Goal: Answer question/provide support: Share knowledge or assist other users

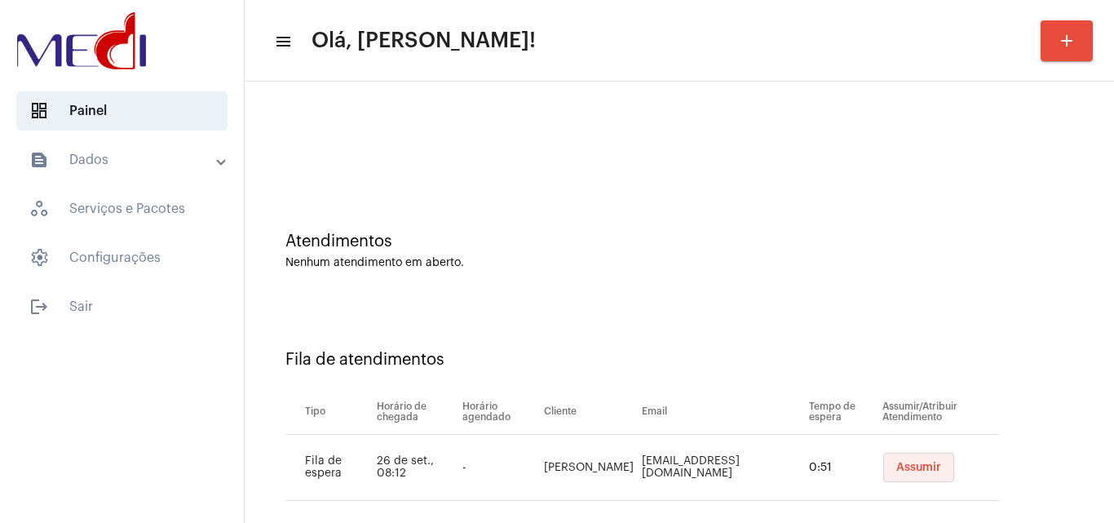
click at [924, 471] on button "Assumir" at bounding box center [918, 467] width 71 height 29
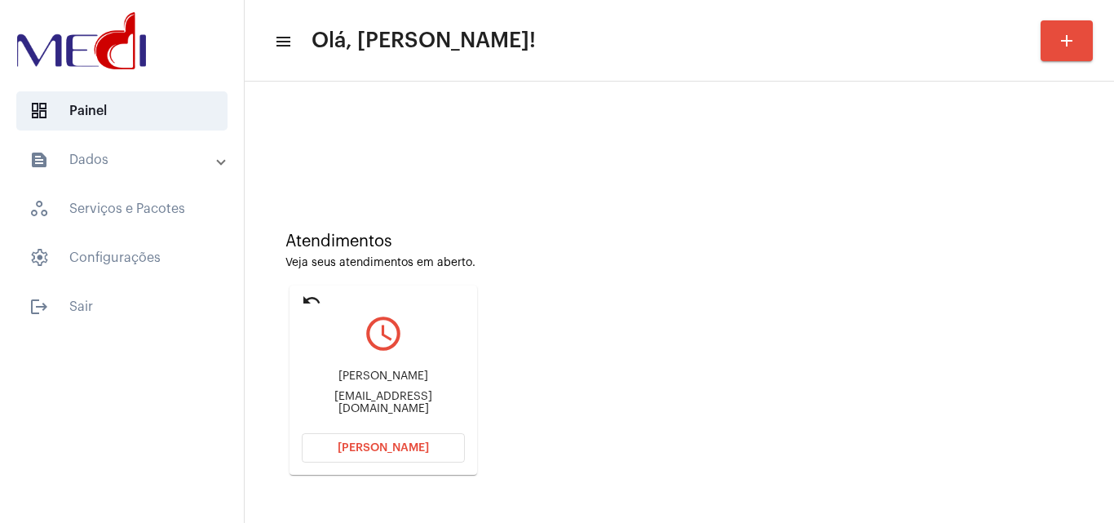
click at [375, 397] on div "[EMAIL_ADDRESS][DOMAIN_NAME]" at bounding box center [383, 403] width 163 height 24
click at [375, 397] on div "luciamuniz.pesul@gmail.com" at bounding box center [383, 403] width 163 height 24
copy mat-card-content "luciamuniz.pesul@gmail.com Abrir Chamada"
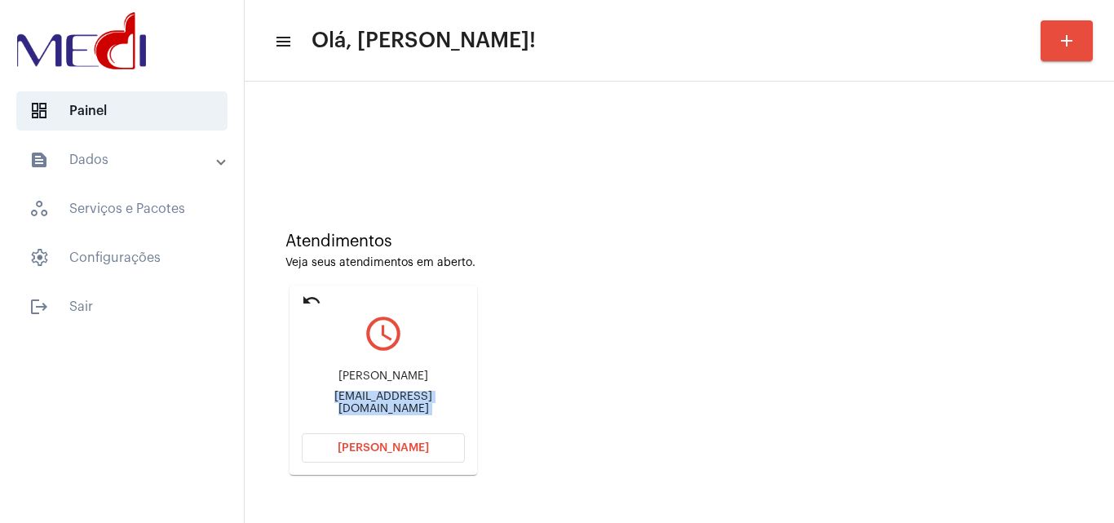
click at [358, 451] on span "Abrir Chamada" at bounding box center [383, 447] width 91 height 11
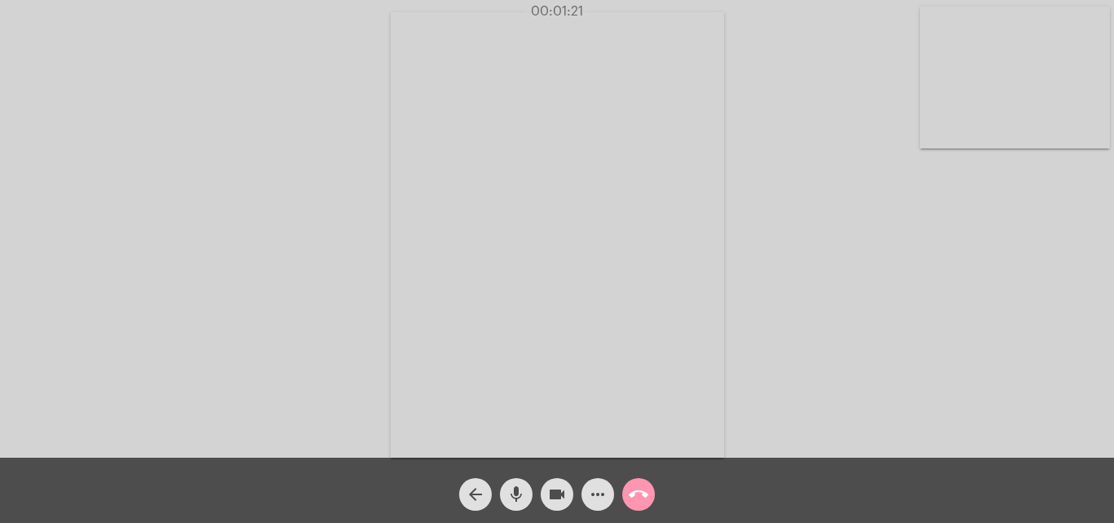
click at [629, 493] on mat-icon "call_end" at bounding box center [639, 494] width 20 height 20
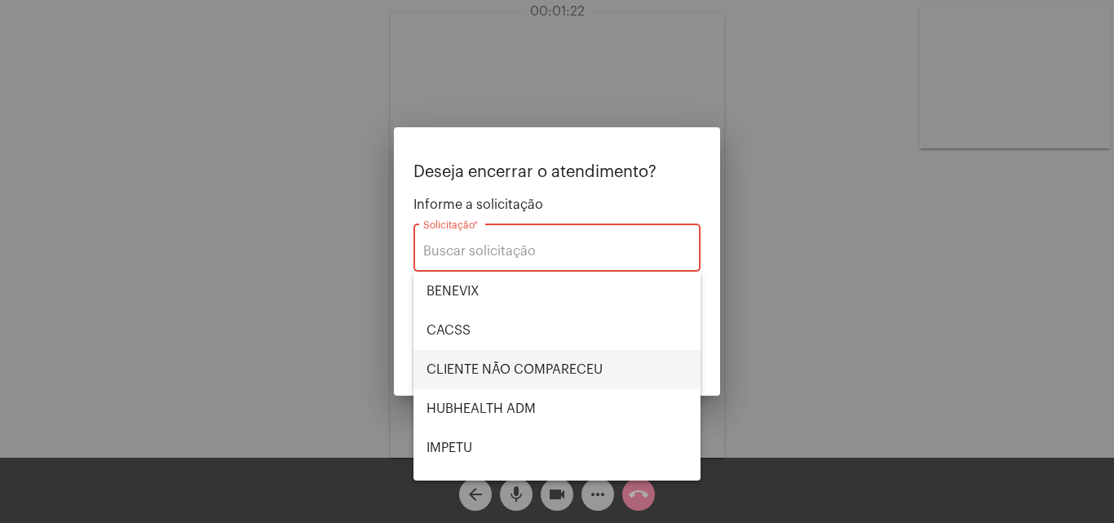
click at [525, 366] on span "CLIENTE NÃO COMPARECEU" at bounding box center [556, 369] width 261 height 39
type input "CLIENTE NÃO COMPARECEU"
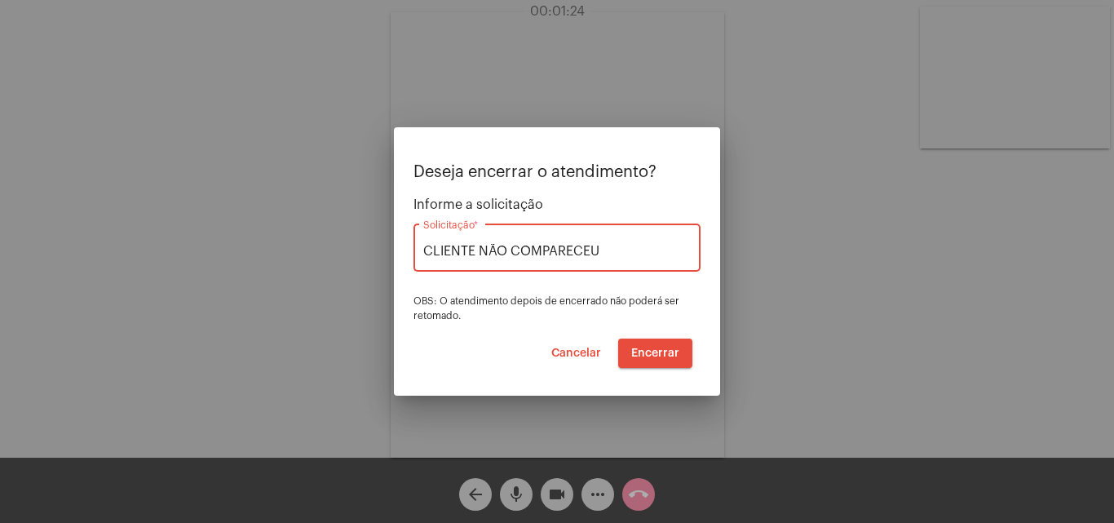
click at [674, 348] on span "Encerrar" at bounding box center [655, 352] width 48 height 11
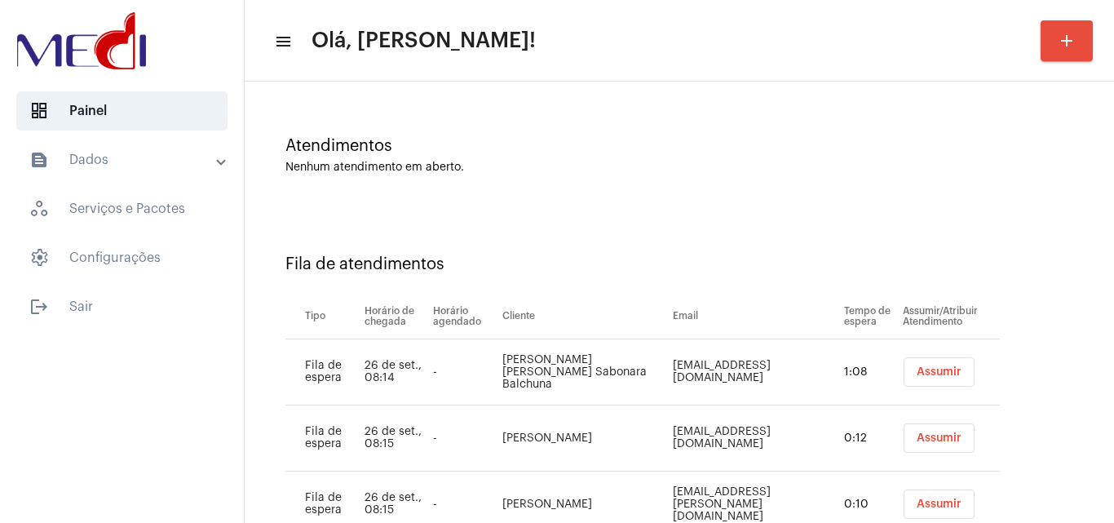
scroll to position [154, 0]
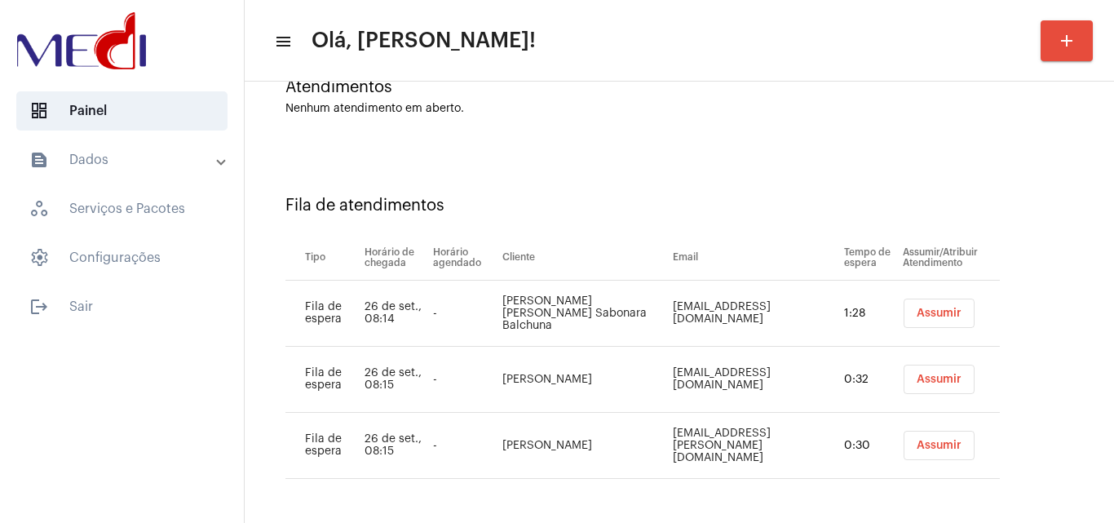
click at [930, 316] on span "Assumir" at bounding box center [939, 312] width 45 height 11
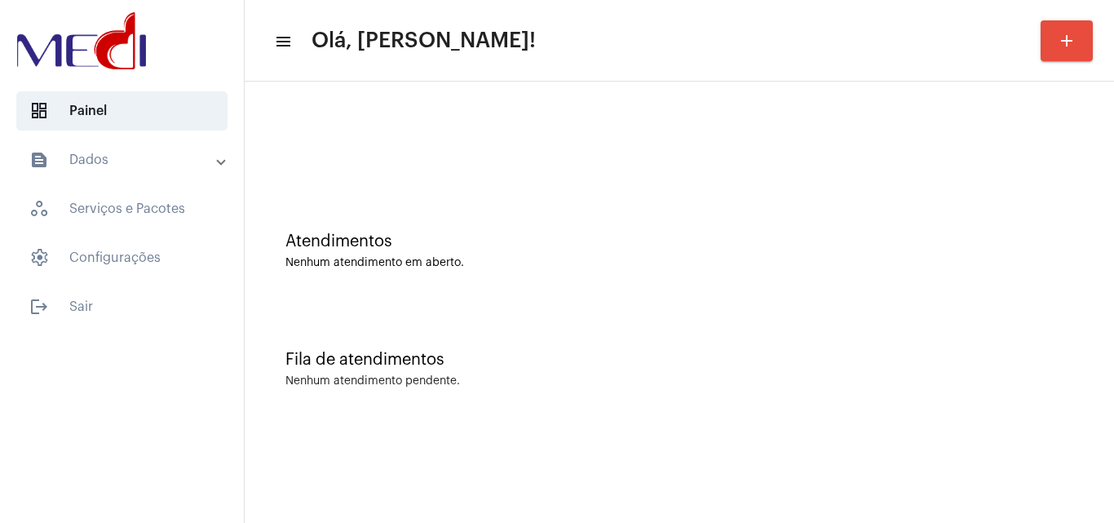
scroll to position [0, 0]
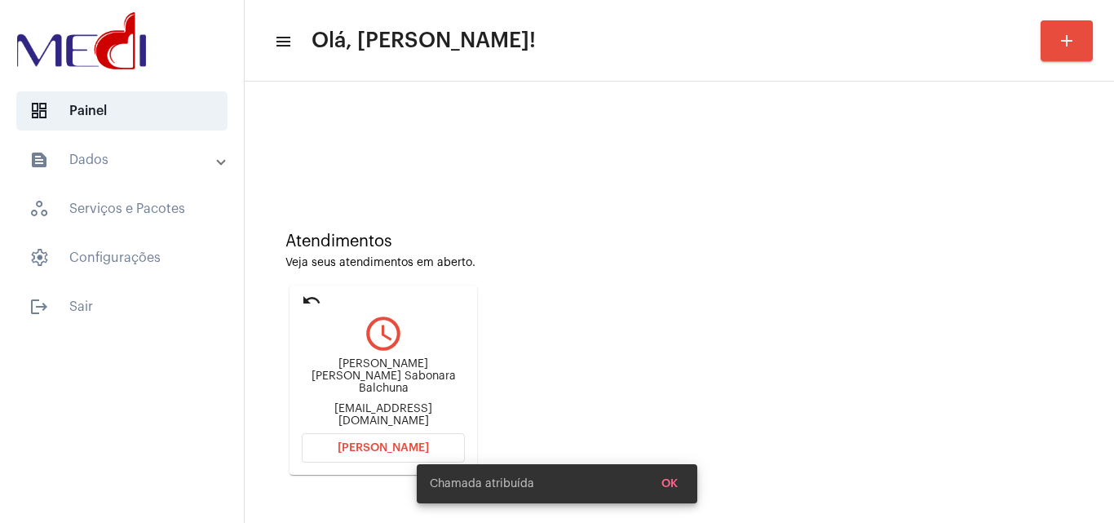
click at [402, 407] on div "Jessicasabonara@gmail.com" at bounding box center [383, 415] width 163 height 24
copy mat-card-content "Jessicasabonara@gmail.com Abrir Chamada"
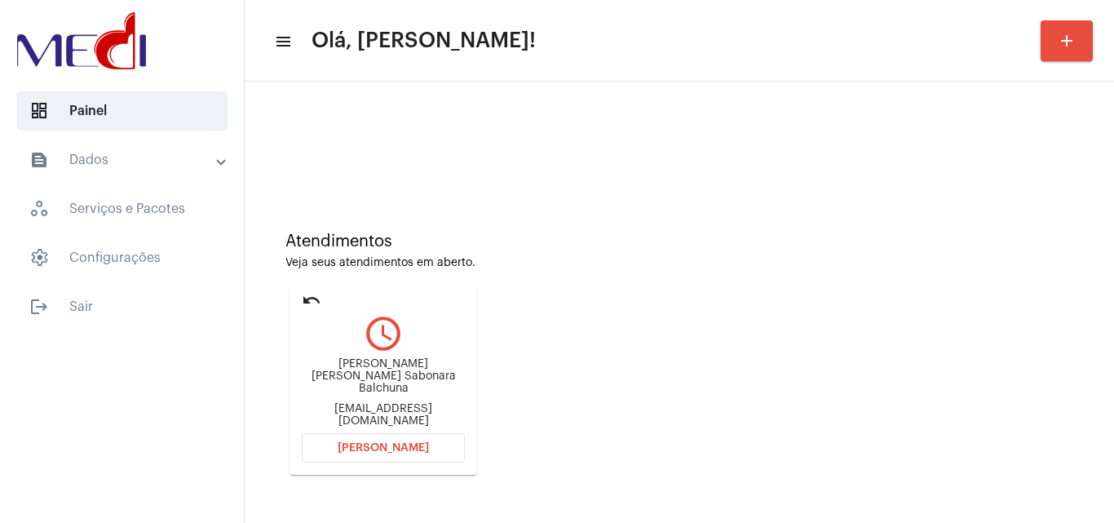
click at [379, 455] on button "Abrir Chamada" at bounding box center [383, 447] width 163 height 29
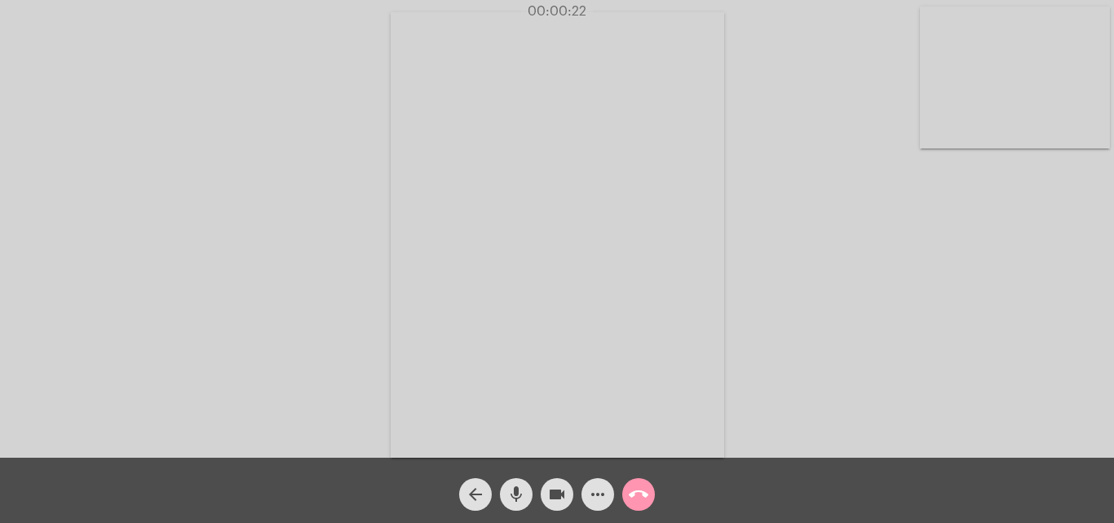
click at [599, 499] on mat-icon "more_horiz" at bounding box center [598, 494] width 20 height 20
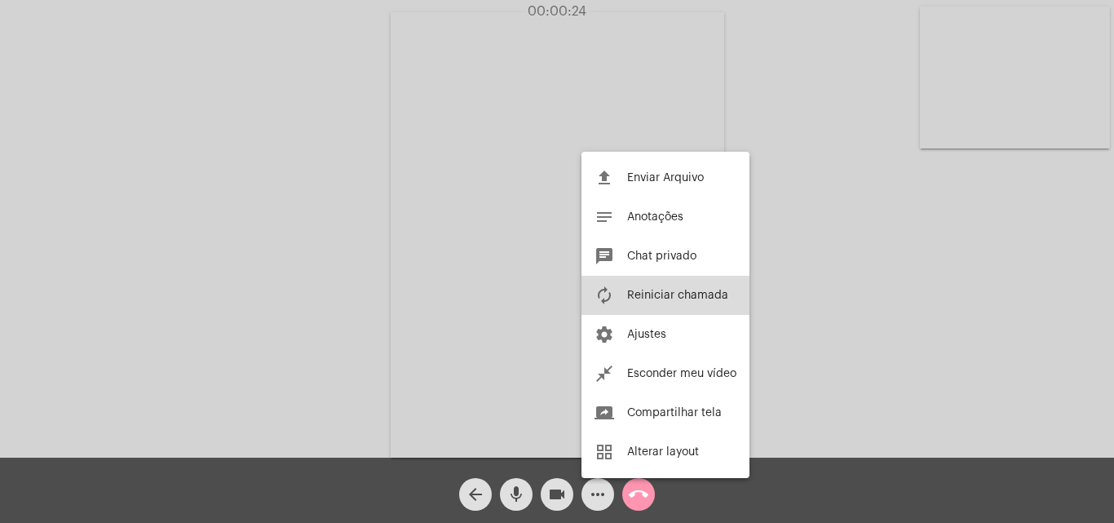
click at [652, 298] on span "Reiniciar chamada" at bounding box center [677, 294] width 101 height 11
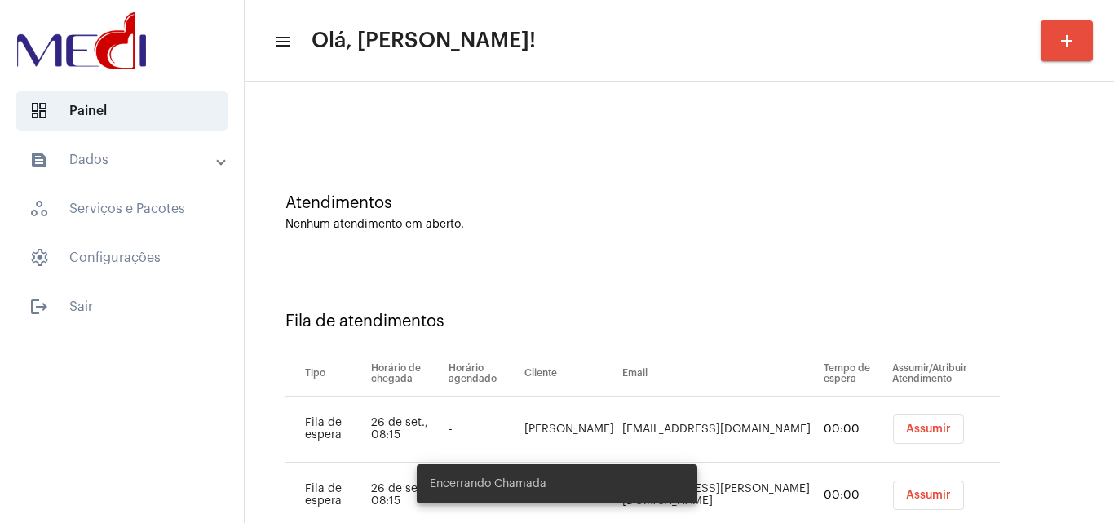
scroll to position [88, 0]
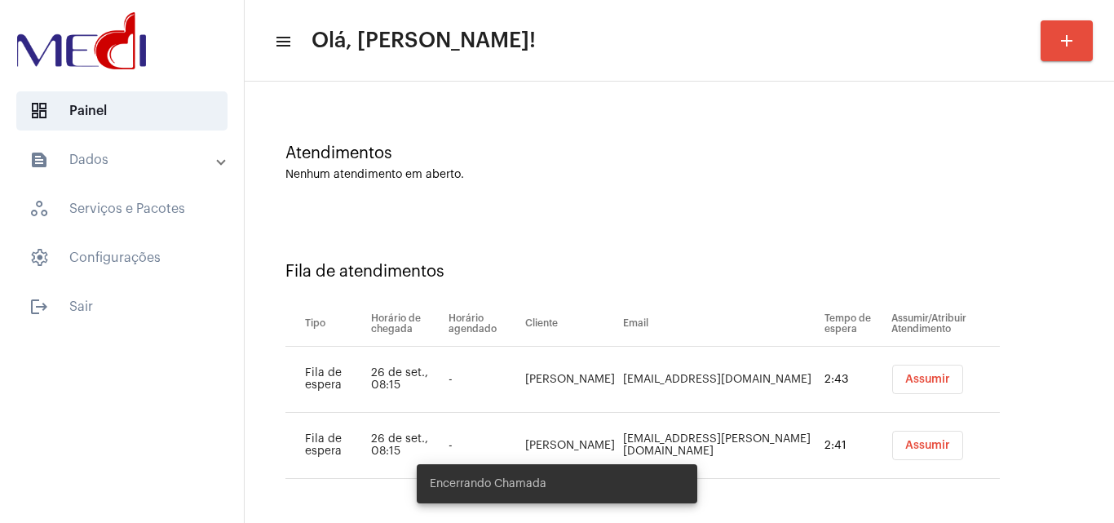
click at [895, 372] on button "Assumir" at bounding box center [927, 379] width 71 height 29
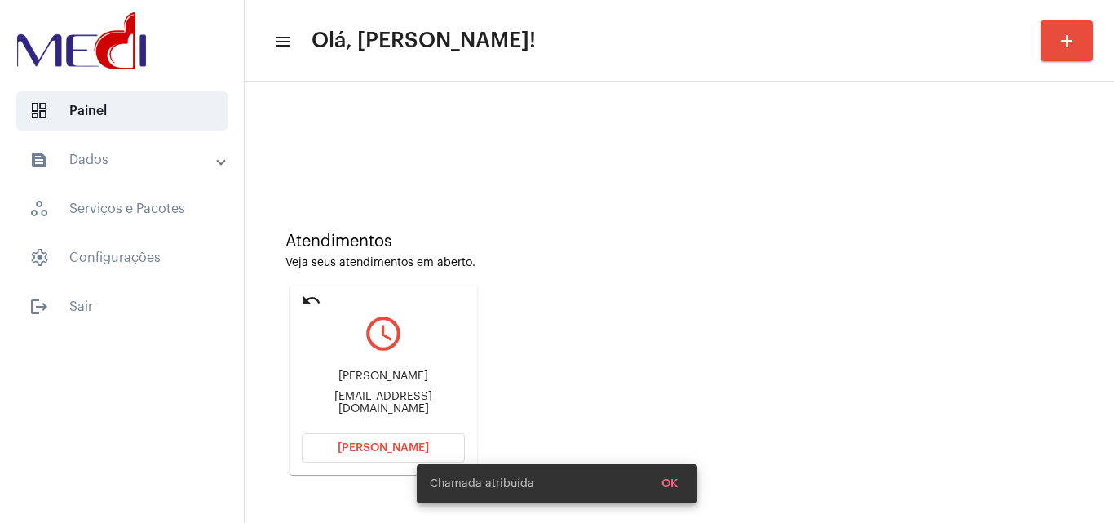
click at [383, 400] on div "rafaelgomes560@gmail.com" at bounding box center [383, 403] width 163 height 24
copy mat-card-content "rafaelgomes560@gmail.com Abrir Chamada"
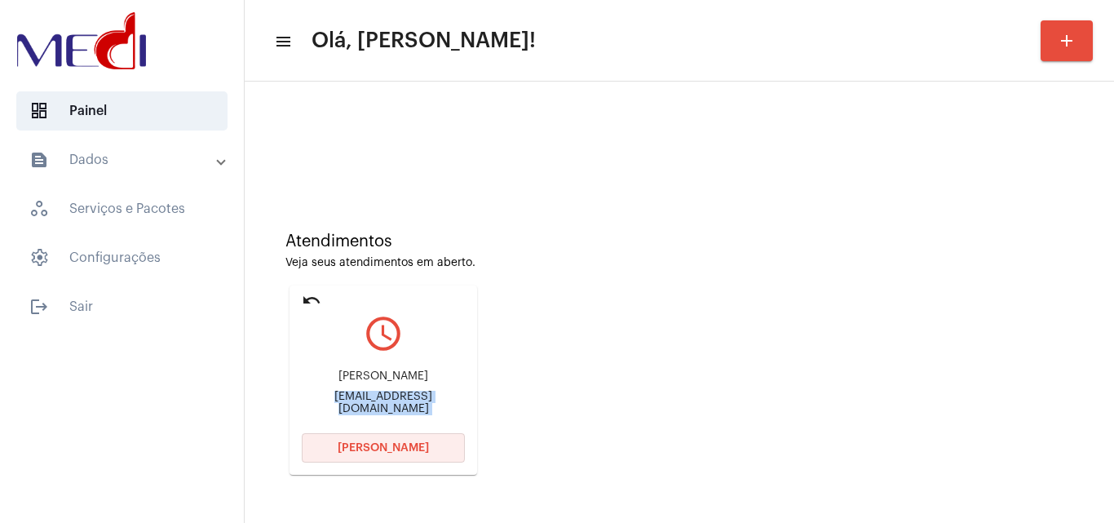
click at [428, 450] on button "Abrir Chamada" at bounding box center [383, 447] width 163 height 29
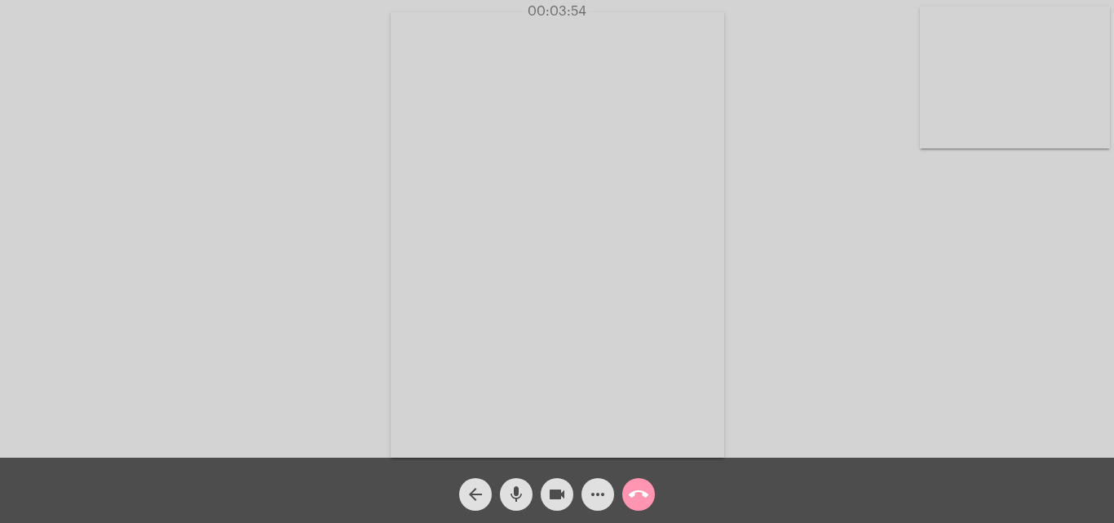
click at [642, 502] on mat-icon "call_end" at bounding box center [639, 494] width 20 height 20
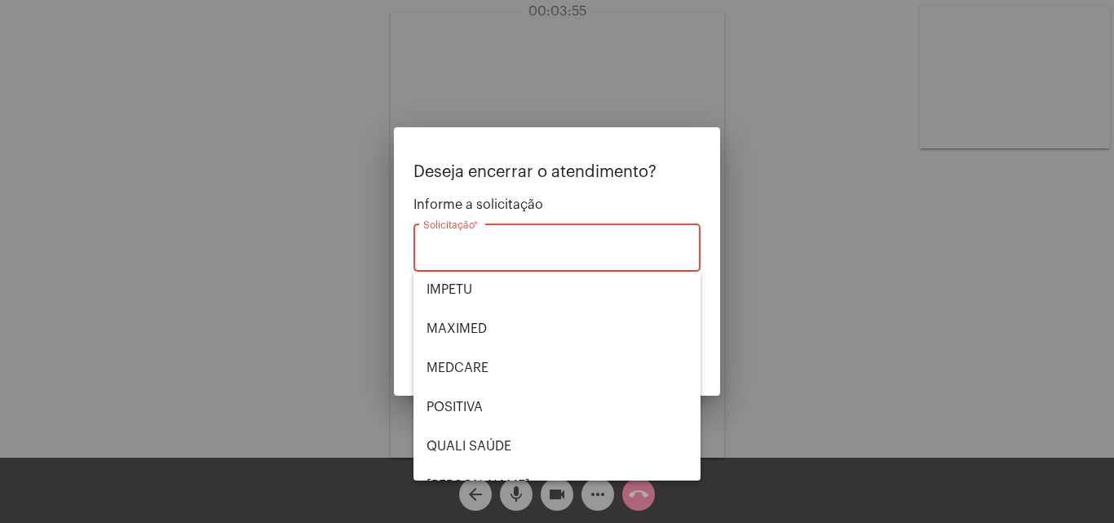
scroll to position [339, 0]
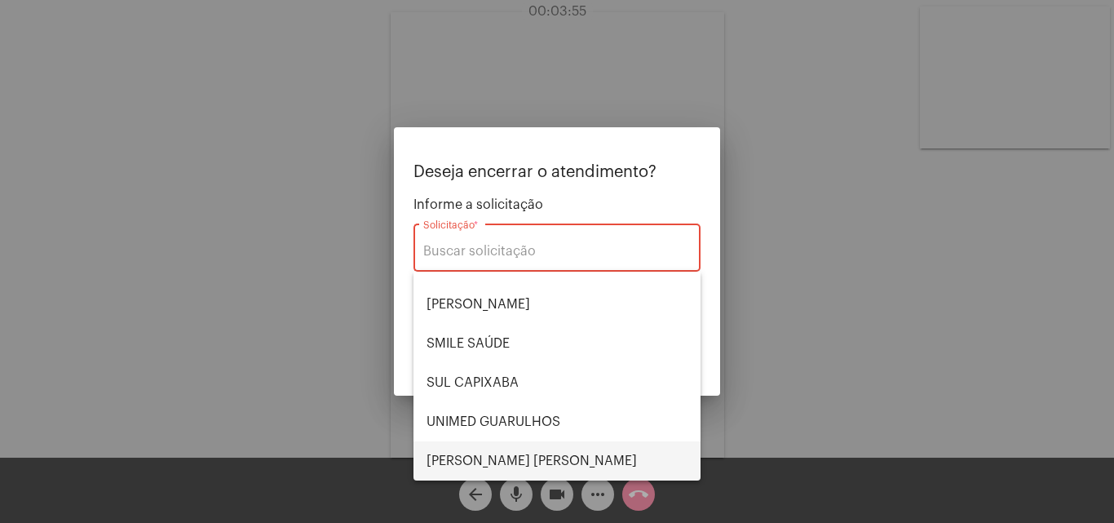
click at [498, 444] on span "VERA CRUZ" at bounding box center [556, 460] width 261 height 39
type input "VERA CRUZ"
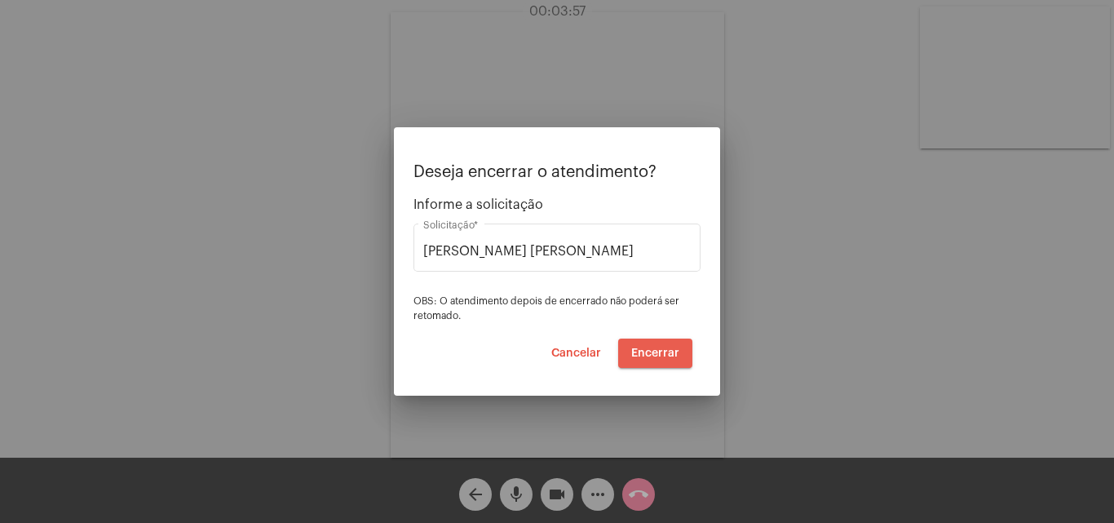
click at [665, 355] on span "Encerrar" at bounding box center [655, 352] width 48 height 11
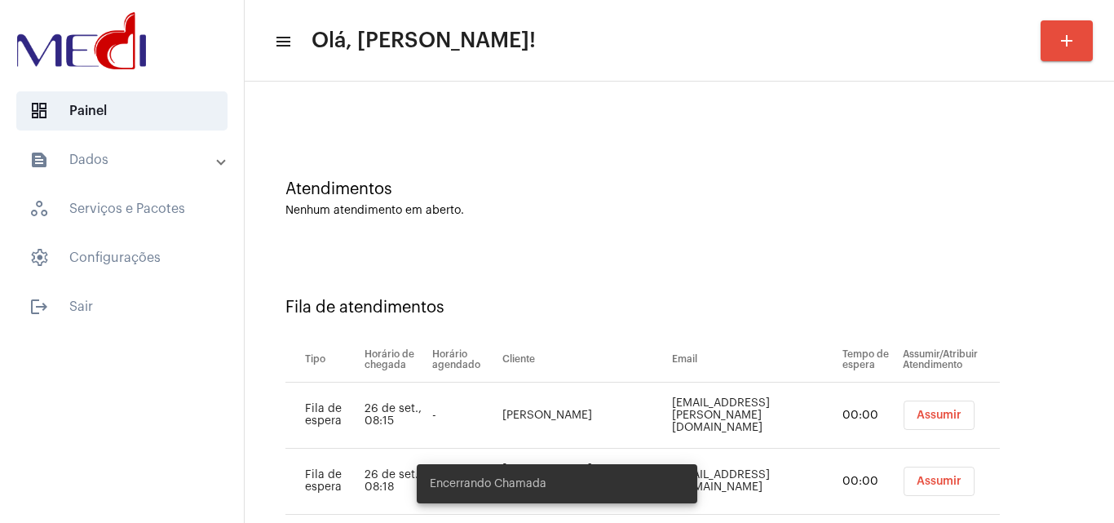
scroll to position [88, 0]
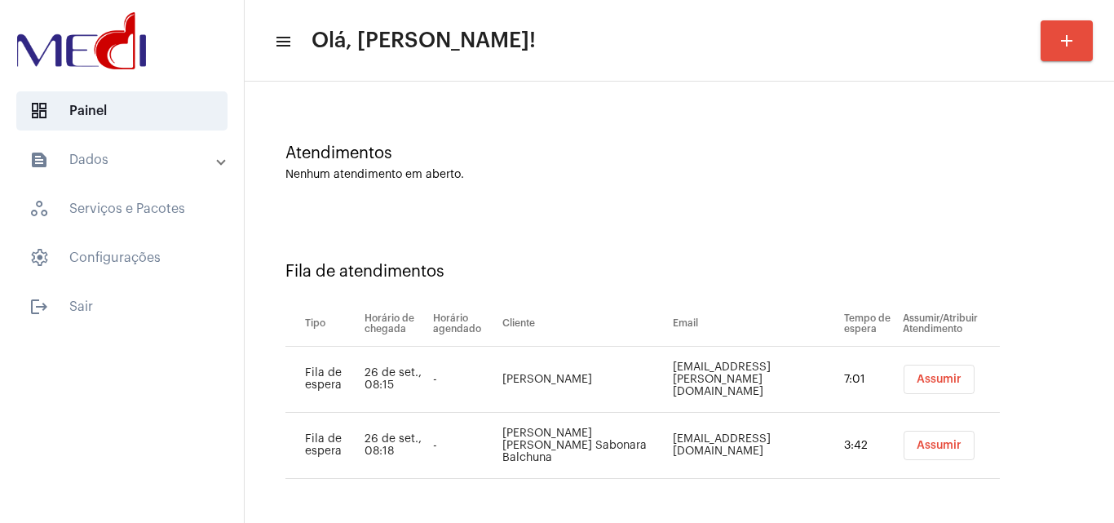
click at [922, 441] on span "Assumir" at bounding box center [939, 445] width 45 height 11
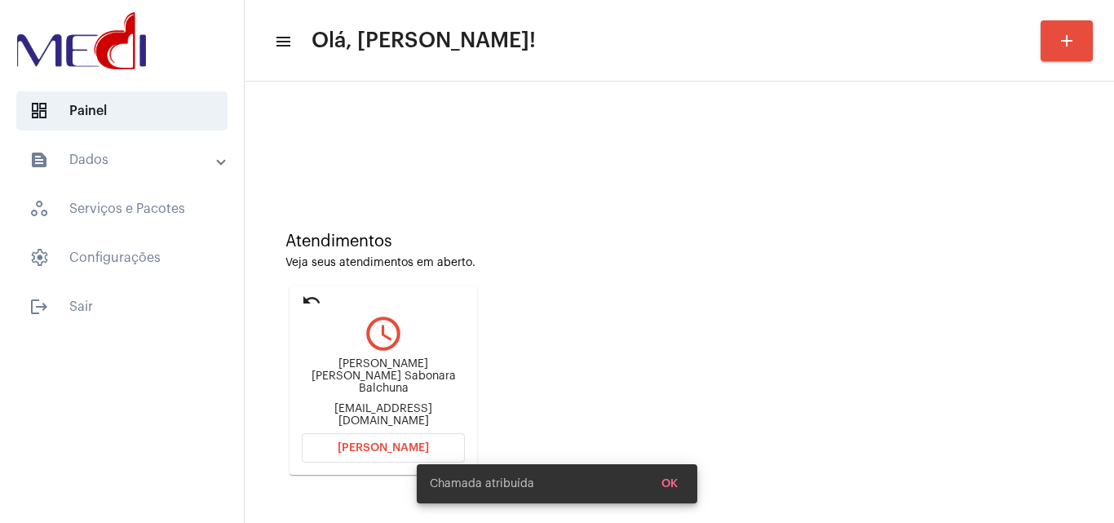
click at [393, 406] on div "Jessicasabonara@gmail.com" at bounding box center [383, 415] width 163 height 24
copy mat-card-content "Jessicasabonara@gmail.com Abrir Chamada"
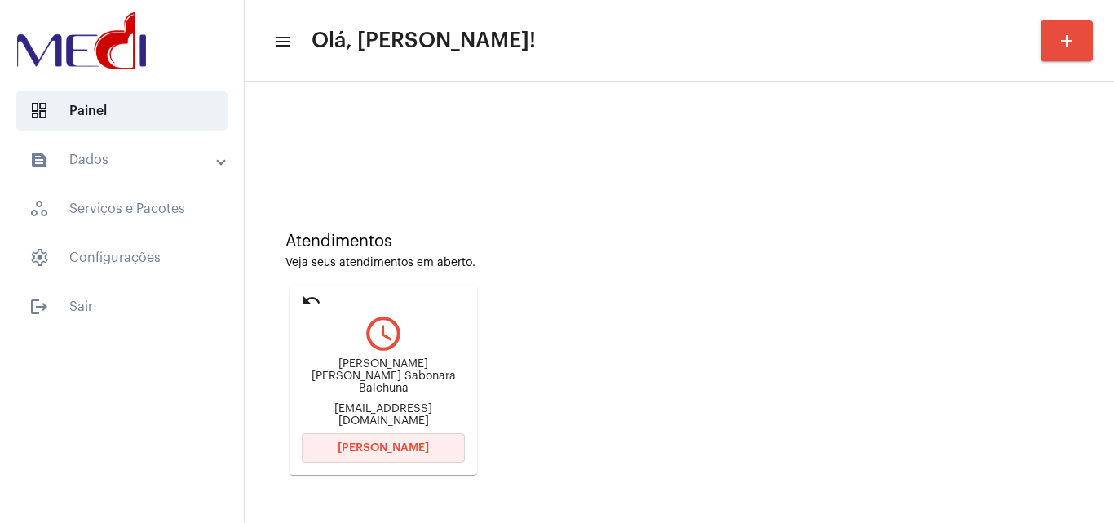
click at [393, 449] on span "Abrir Chamada" at bounding box center [383, 447] width 91 height 11
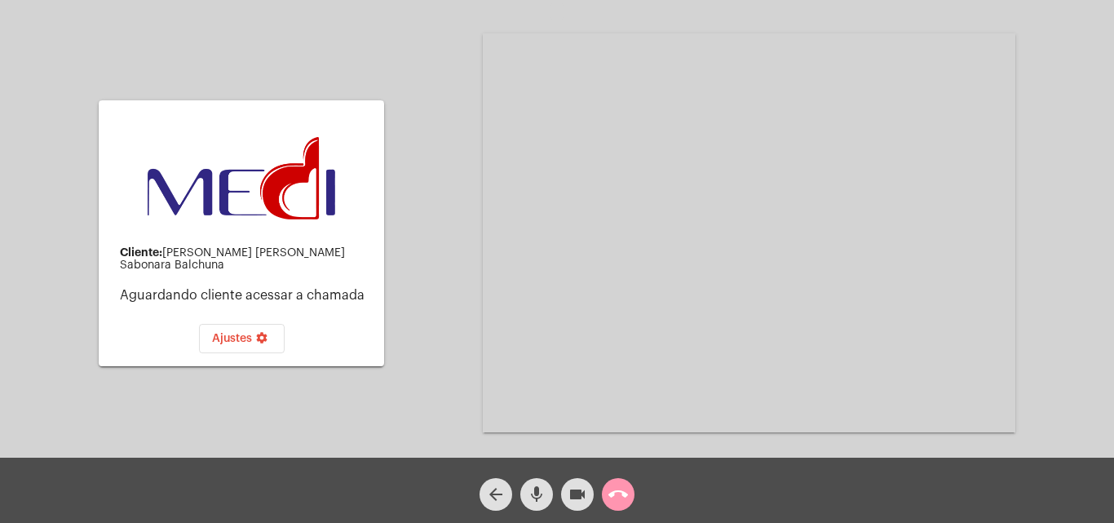
click at [617, 488] on mat-icon "call_end" at bounding box center [618, 494] width 20 height 20
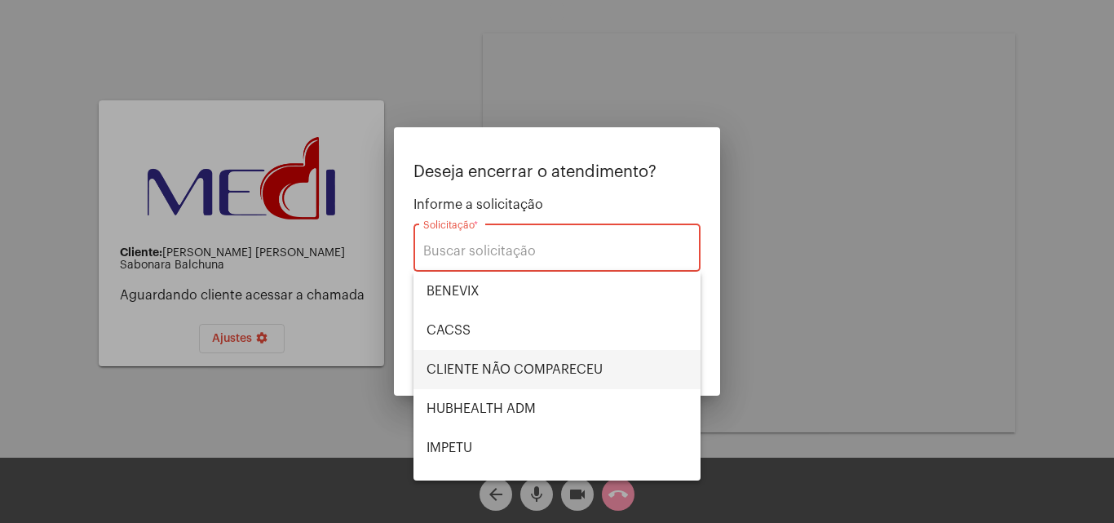
click at [568, 369] on span "CLIENTE NÃO COMPARECEU" at bounding box center [556, 369] width 261 height 39
type input "CLIENTE NÃO COMPARECEU"
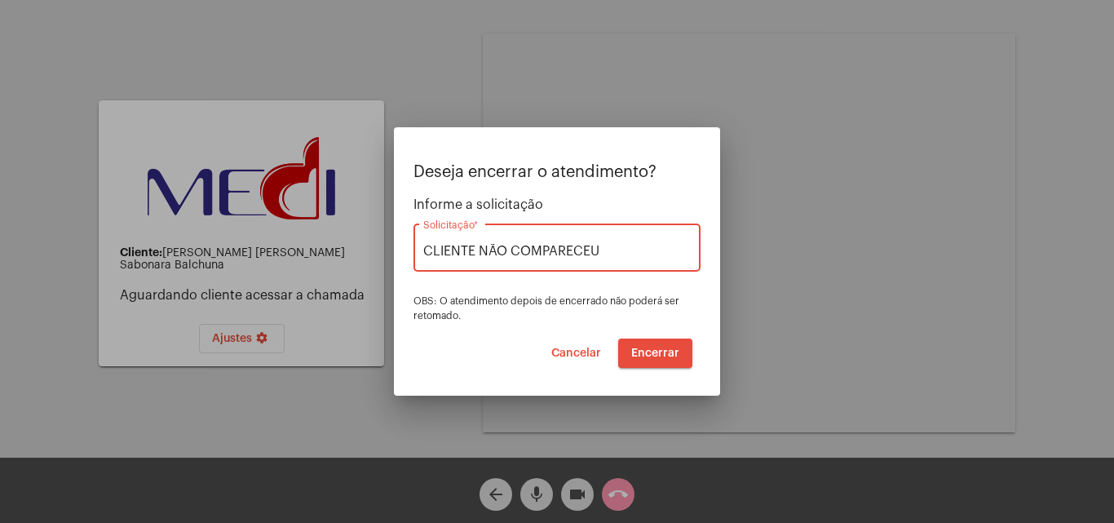
click at [670, 351] on span "Encerrar" at bounding box center [655, 352] width 48 height 11
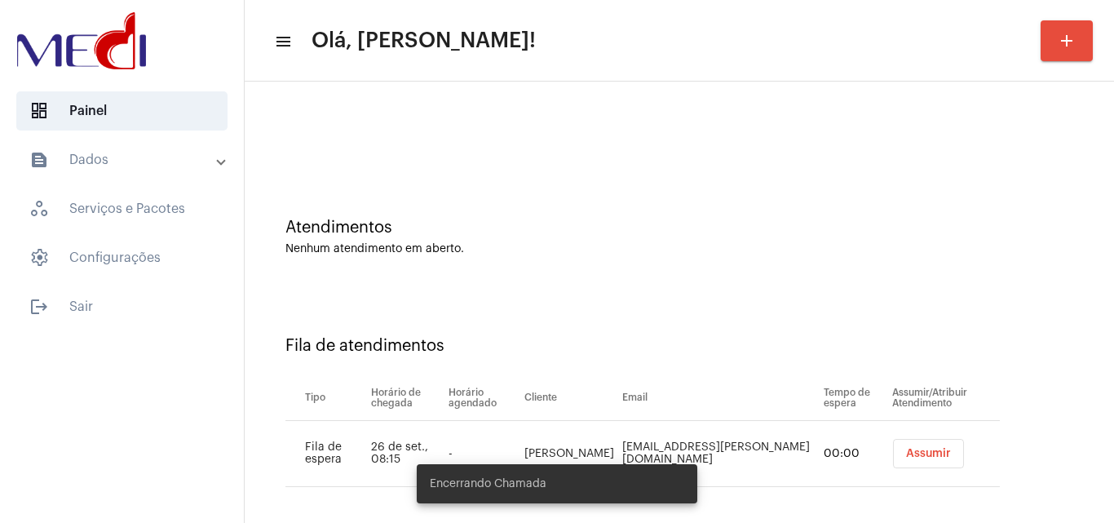
scroll to position [22, 0]
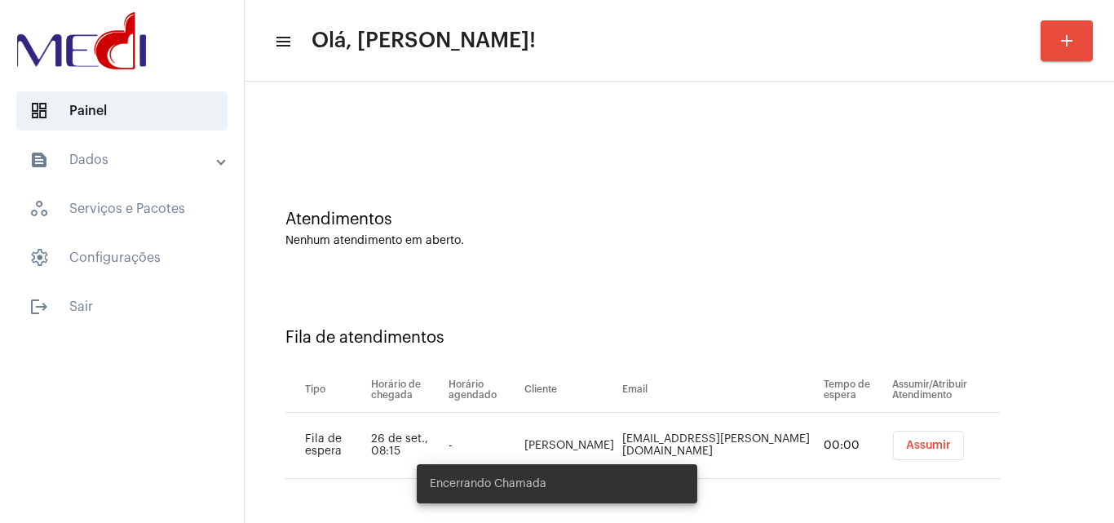
click at [918, 449] on span "Assumir" at bounding box center [928, 445] width 45 height 11
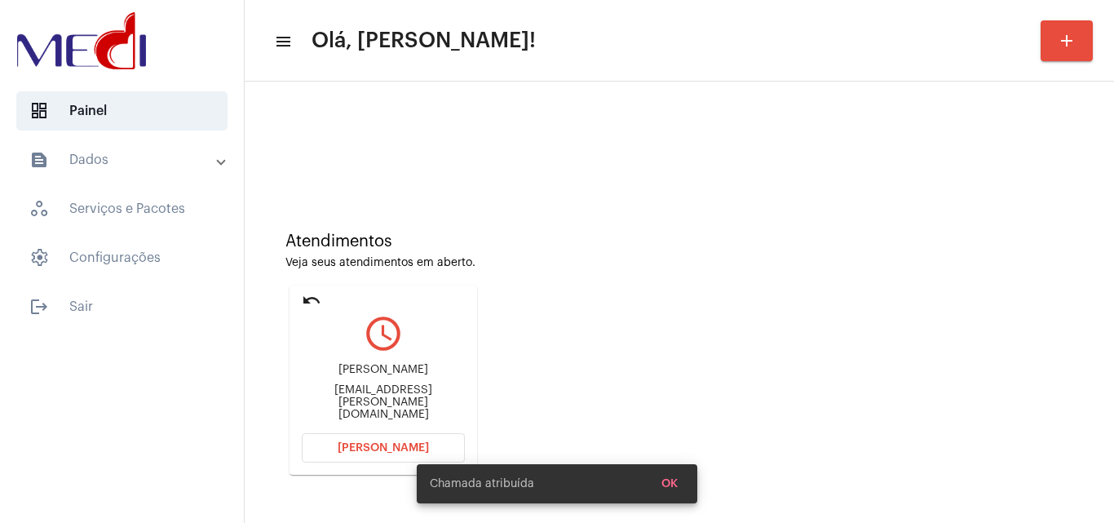
click at [418, 401] on div "contato.botelho@gmail.com" at bounding box center [383, 402] width 163 height 37
copy mat-card-content "contato.botelho@gmail.com Abrir Chamada"
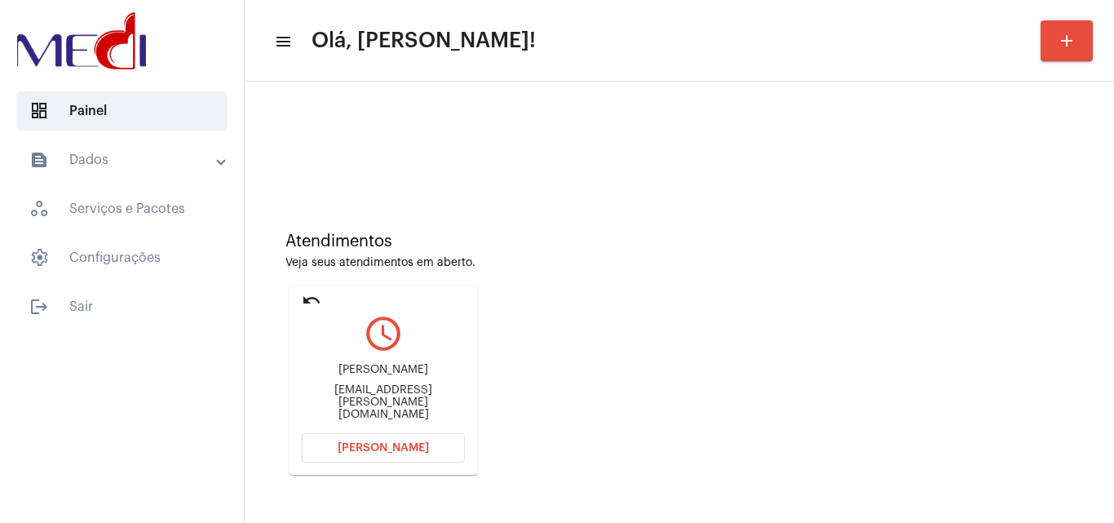
click at [370, 454] on button "[PERSON_NAME]" at bounding box center [383, 447] width 163 height 29
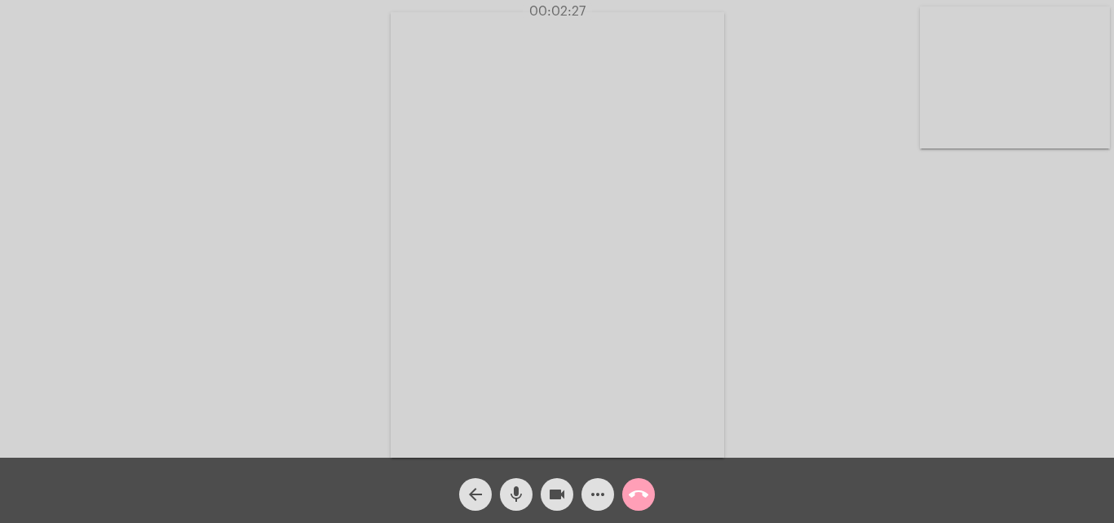
click at [632, 490] on mat-icon "call_end" at bounding box center [639, 494] width 20 height 20
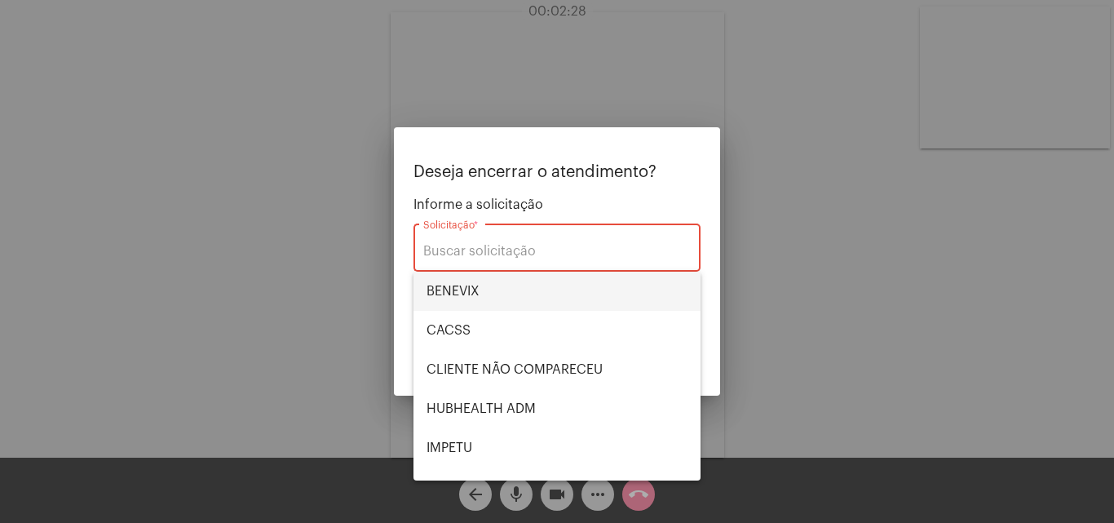
drag, startPoint x: 509, startPoint y: 298, endPoint x: 534, endPoint y: 296, distance: 25.3
click at [511, 296] on span "BENEVIX" at bounding box center [556, 291] width 261 height 39
type input "BENEVIX"
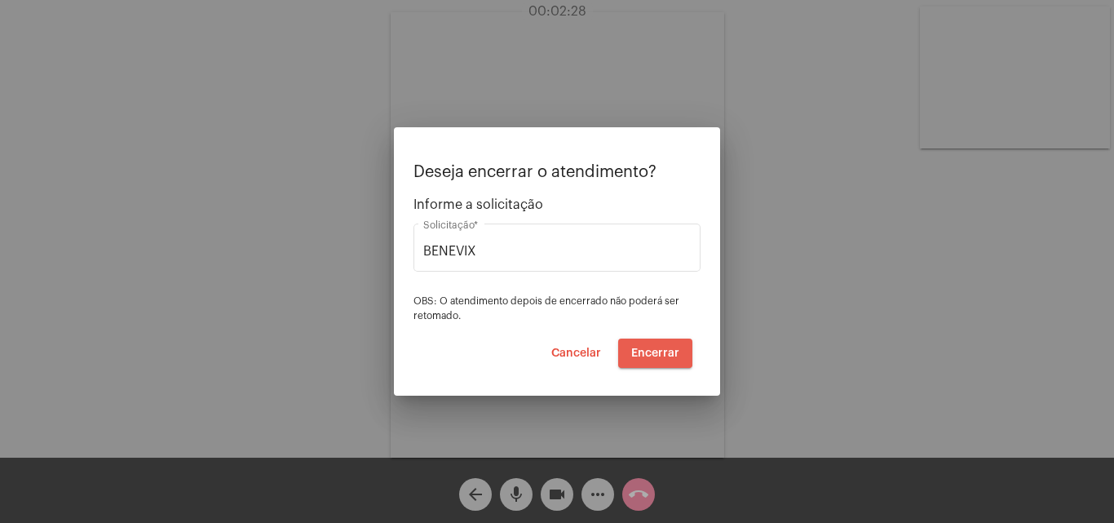
click at [654, 352] on span "Encerrar" at bounding box center [655, 352] width 48 height 11
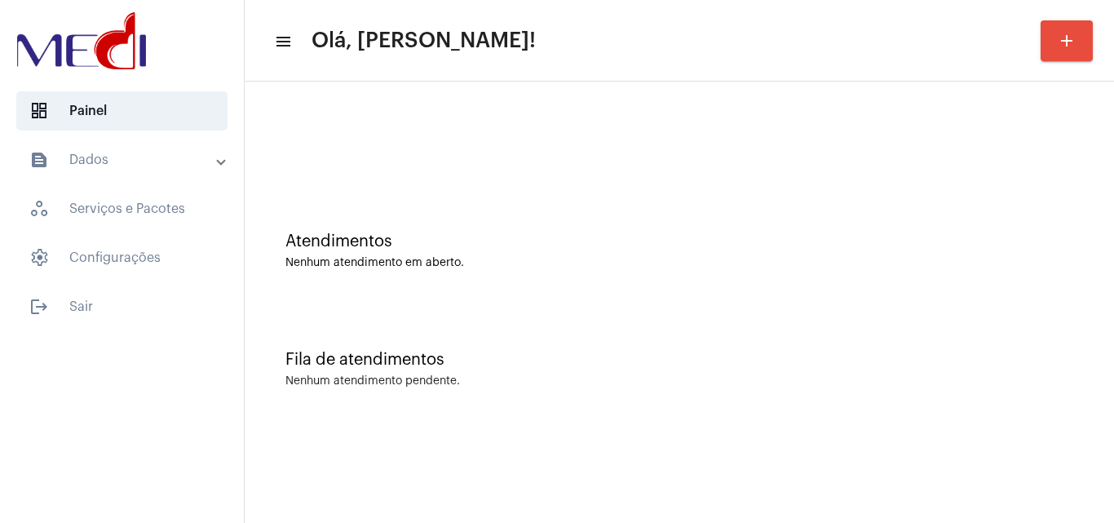
click at [576, 316] on div "Fila de atendimentos Nenhum atendimento pendente." at bounding box center [679, 361] width 853 height 118
drag, startPoint x: 1022, startPoint y: 1, endPoint x: 551, endPoint y: 191, distance: 507.4
click at [551, 191] on div "Atendimentos Nenhum atendimento em aberto." at bounding box center [679, 242] width 853 height 118
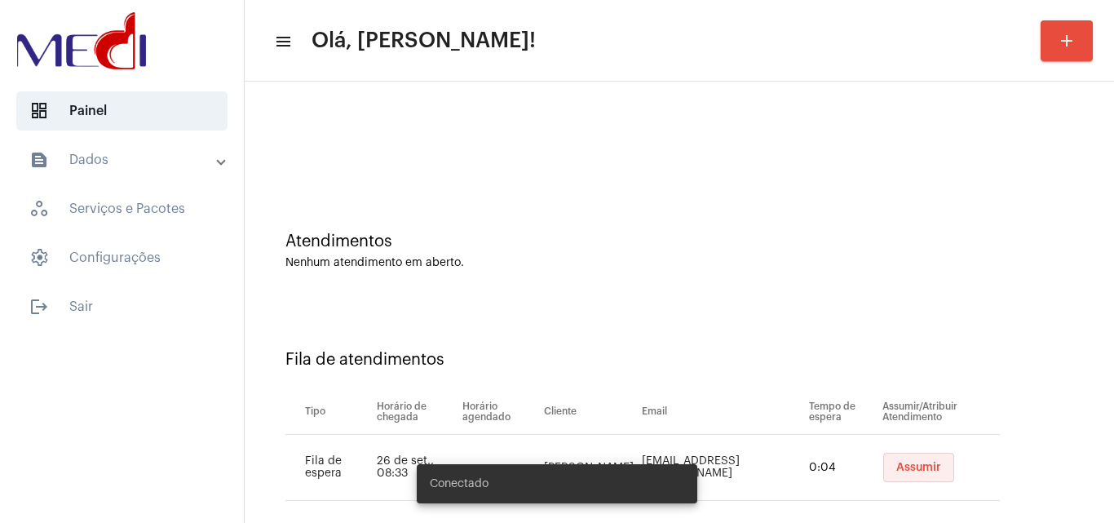
click at [916, 459] on button "Assumir" at bounding box center [918, 467] width 71 height 29
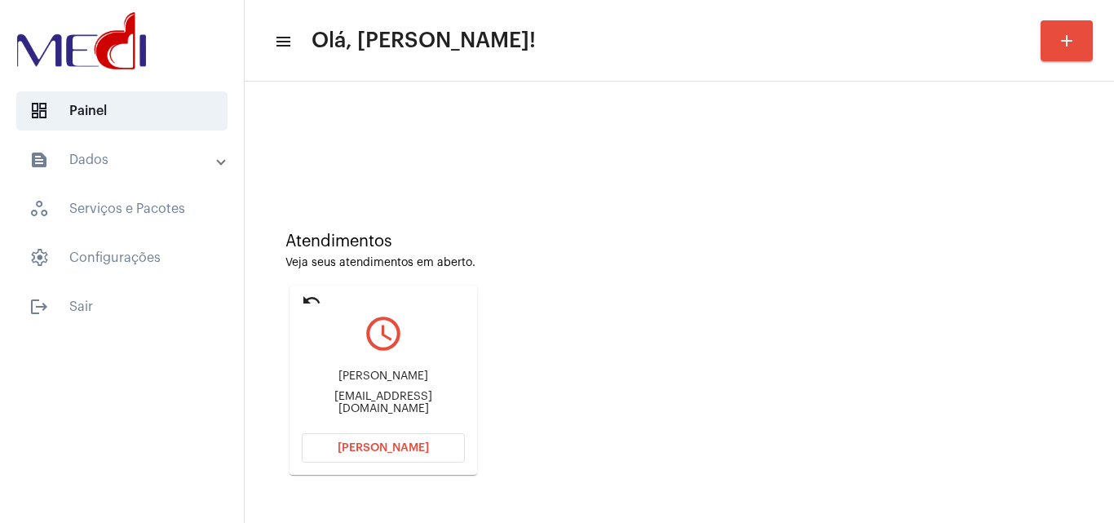
click at [357, 404] on div "am_decezaro@hotmail.com" at bounding box center [383, 403] width 163 height 24
copy mat-card-content "am_decezaro@hotmail.com Abrir Chamada"
click at [378, 456] on button "Abrir Chamada" at bounding box center [383, 447] width 163 height 29
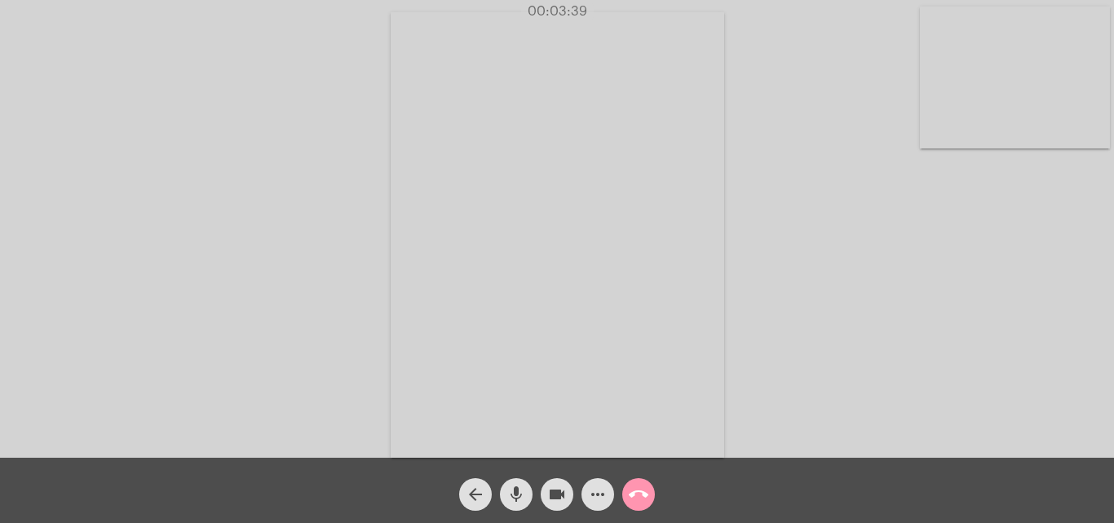
click at [645, 493] on mat-icon "call_end" at bounding box center [639, 494] width 20 height 20
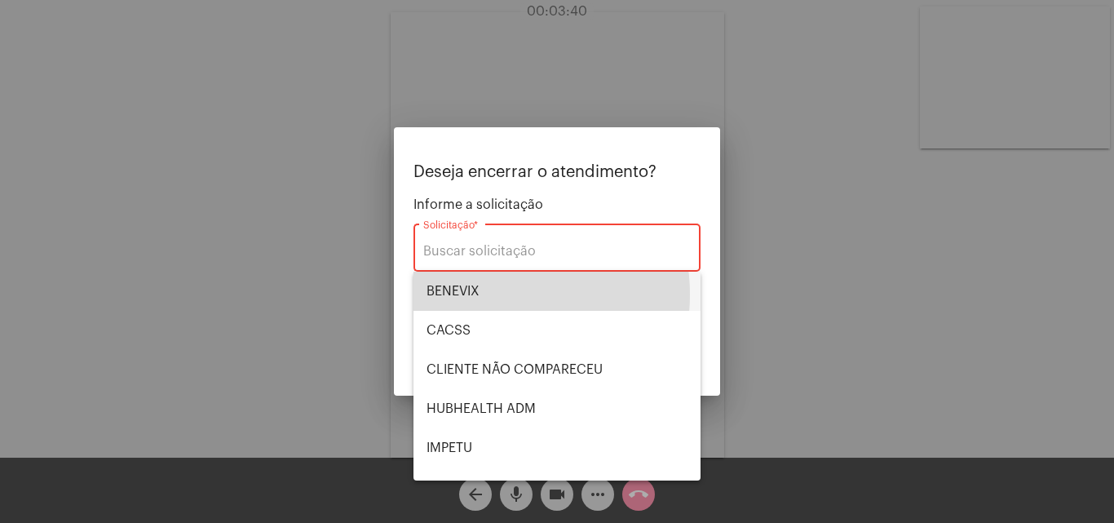
click at [492, 294] on span "BENEVIX" at bounding box center [556, 291] width 261 height 39
type input "BENEVIX"
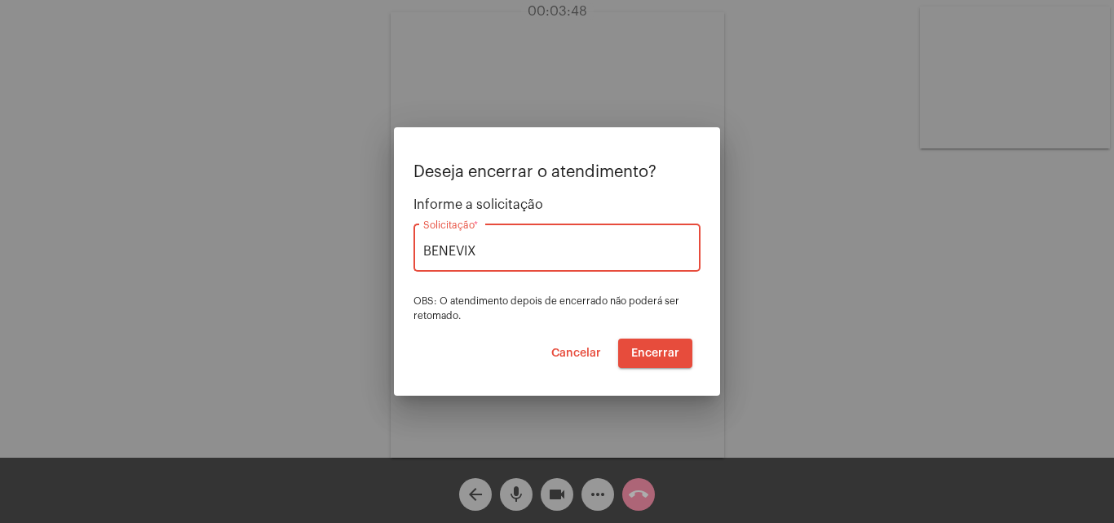
click at [663, 351] on span "Encerrar" at bounding box center [655, 352] width 48 height 11
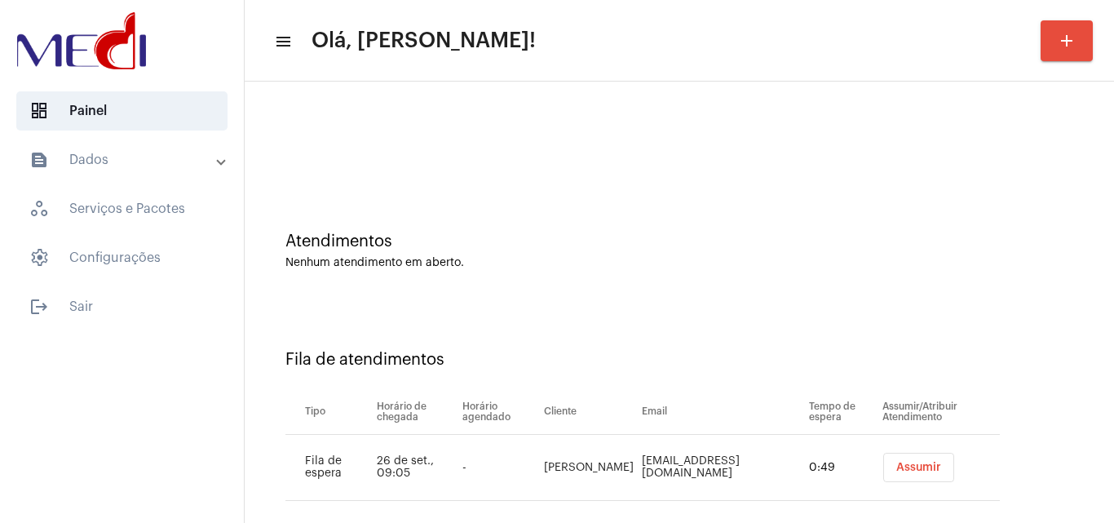
click at [924, 475] on button "Assumir" at bounding box center [918, 467] width 71 height 29
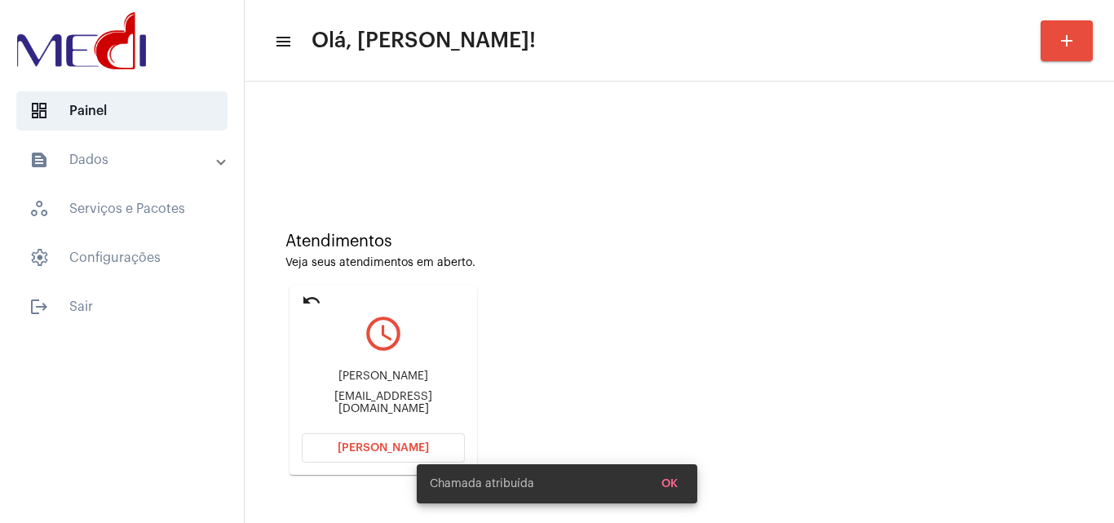
click at [394, 401] on div "Diegodomingues2310@gmail.com" at bounding box center [383, 403] width 163 height 24
copy mat-card-content "Diegodomingues2310@gmail.com Abrir Chamada"
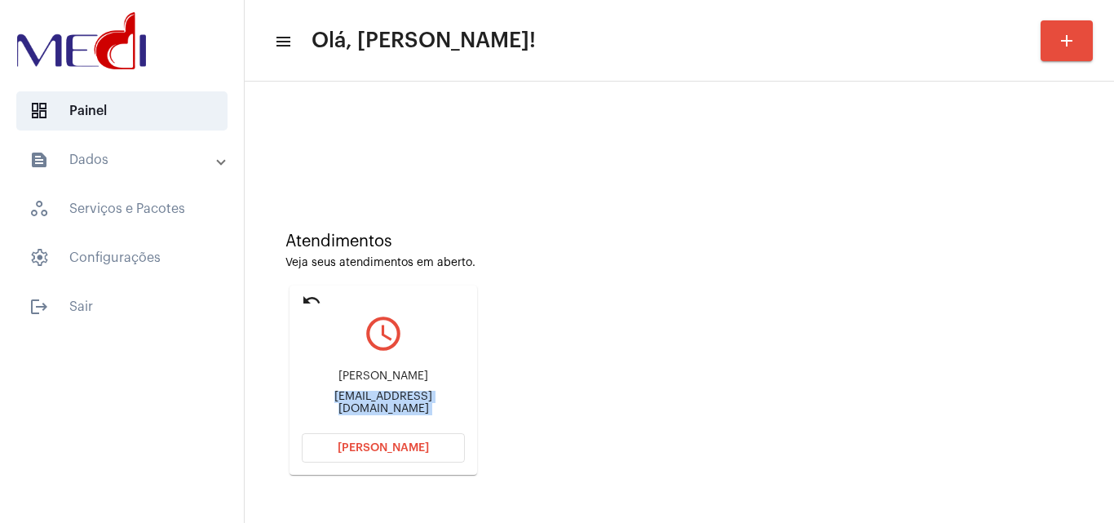
click at [362, 440] on button "Abrir Chamada" at bounding box center [383, 447] width 163 height 29
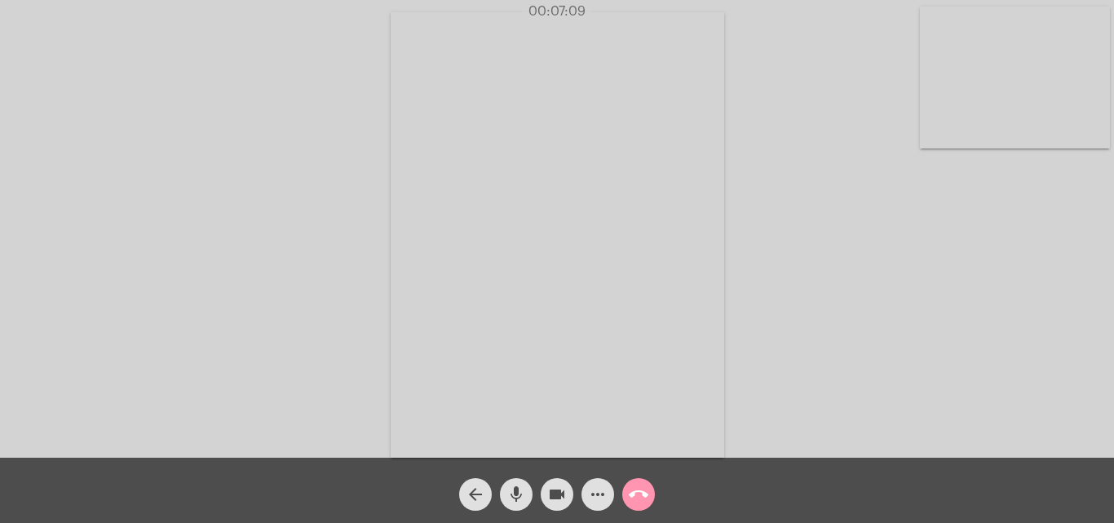
click at [645, 493] on mat-icon "call_end" at bounding box center [639, 494] width 20 height 20
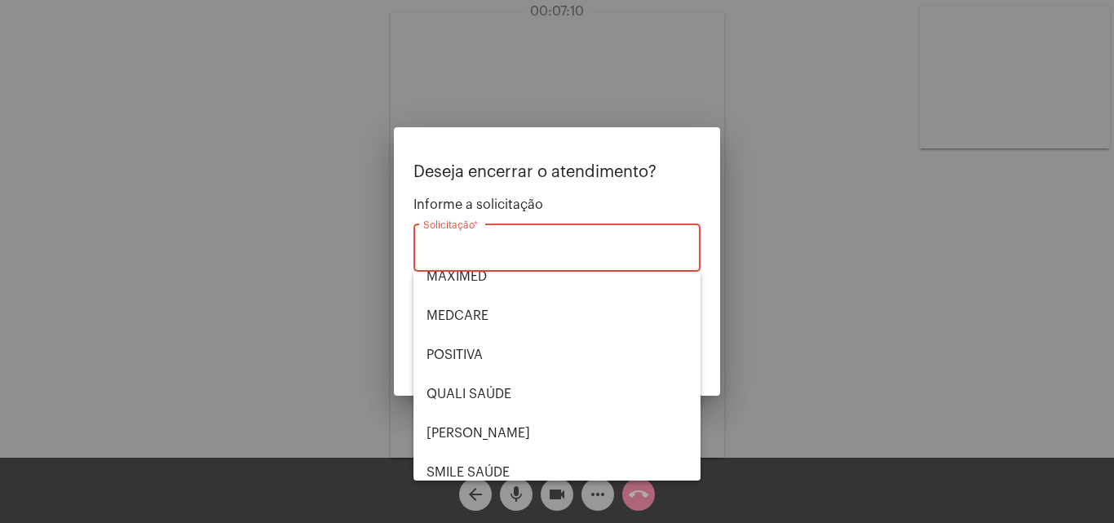
scroll to position [339, 0]
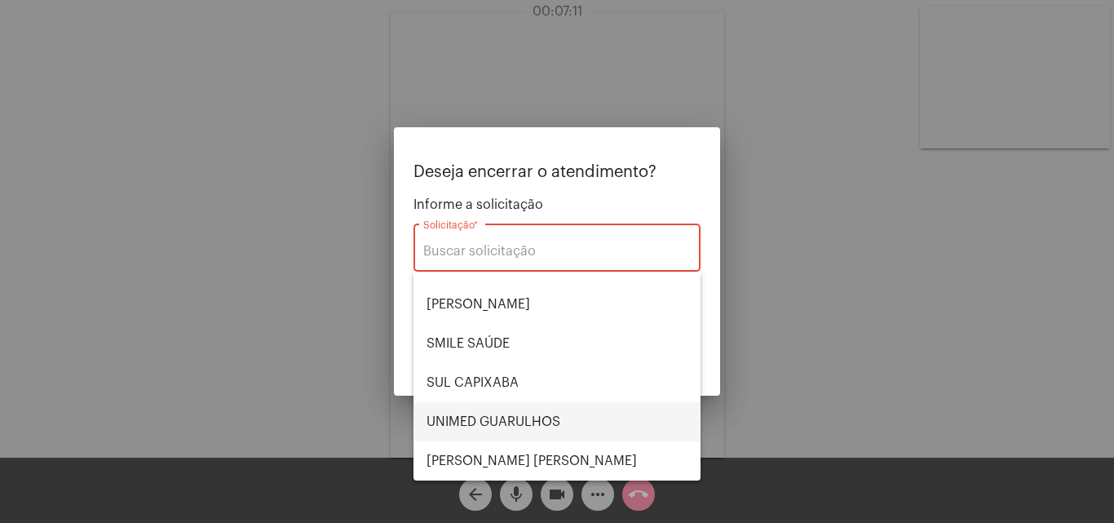
click at [528, 440] on span "UNIMED GUARULHOS" at bounding box center [556, 421] width 261 height 39
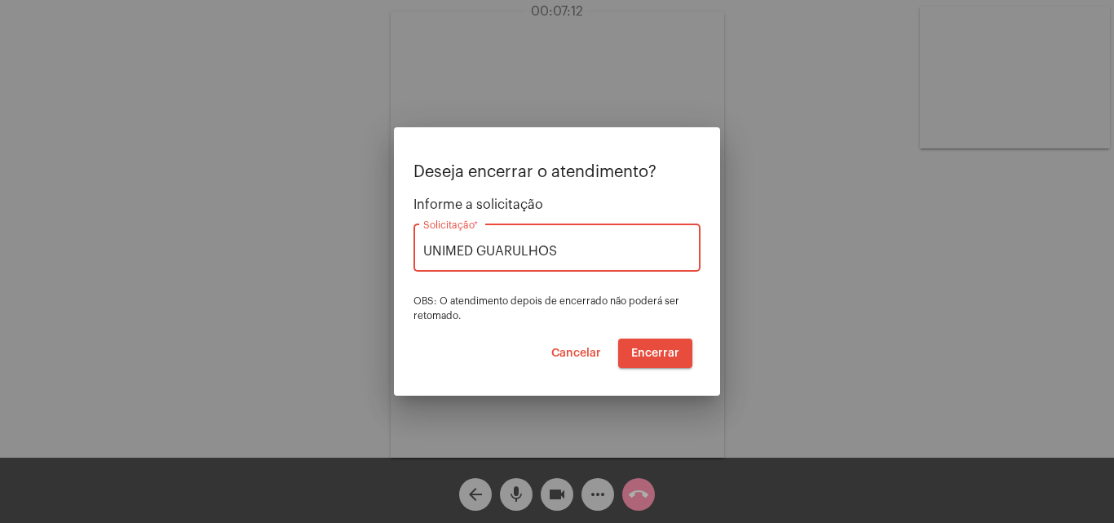
click at [625, 254] on input "UNIMED GUARULHOS" at bounding box center [556, 251] width 267 height 15
type input "U"
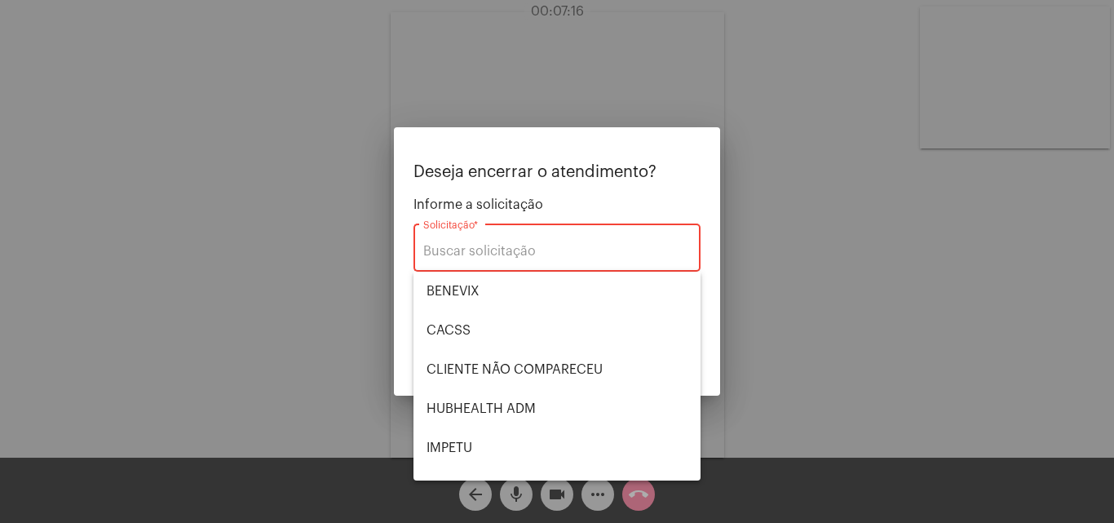
click at [829, 276] on div at bounding box center [557, 261] width 1114 height 523
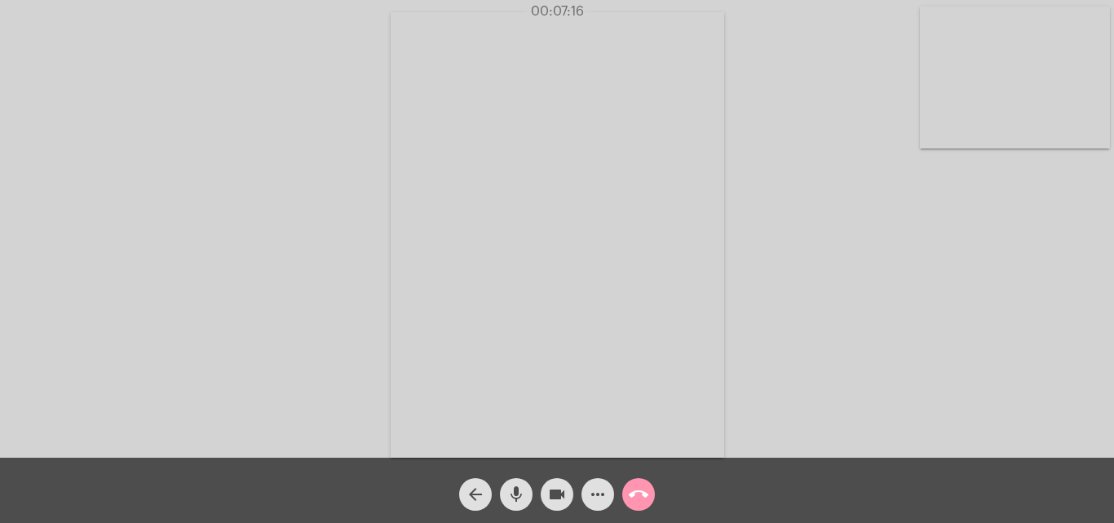
click at [539, 488] on div "videocam" at bounding box center [557, 490] width 41 height 41
click at [630, 497] on mat-icon "call_end" at bounding box center [639, 494] width 20 height 20
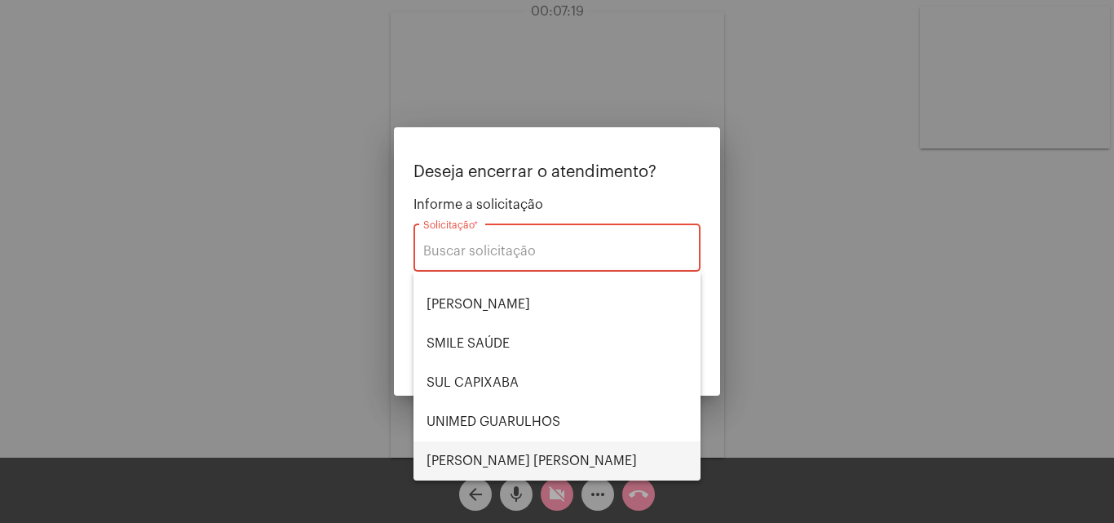
click at [510, 453] on span "VERA CRUZ" at bounding box center [556, 460] width 261 height 39
type input "VERA CRUZ"
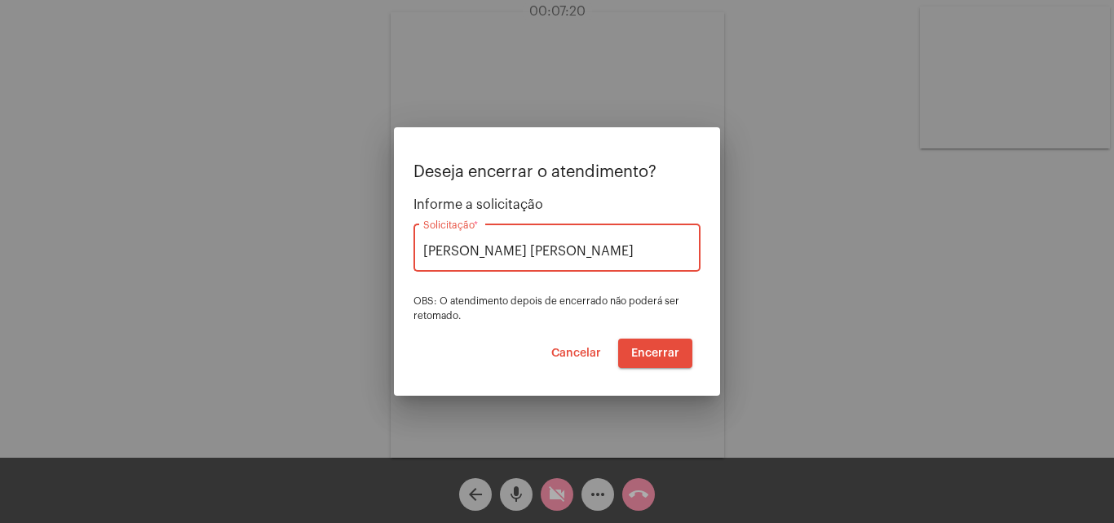
click at [658, 343] on button "Encerrar" at bounding box center [655, 352] width 74 height 29
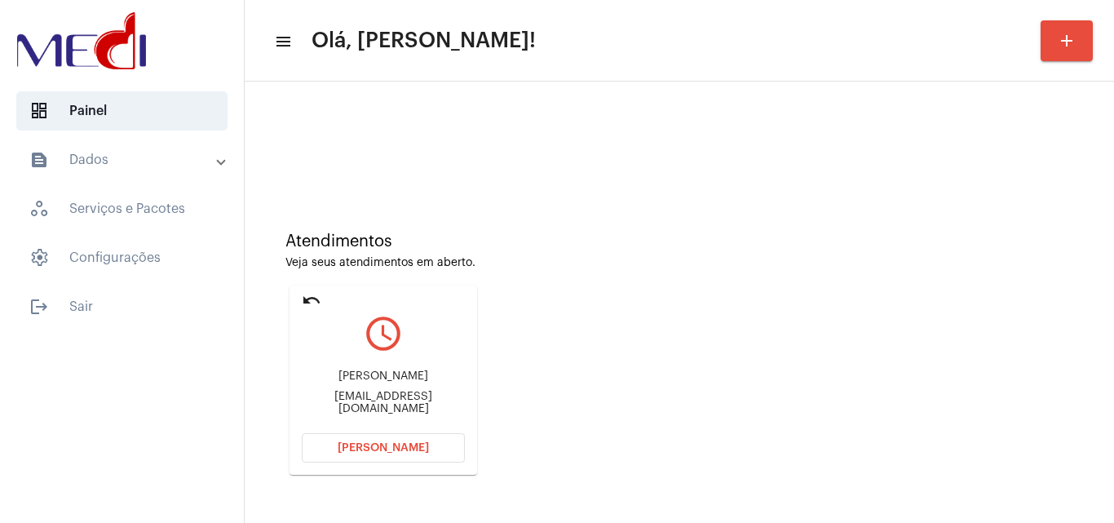
click at [411, 399] on div "[EMAIL_ADDRESS][DOMAIN_NAME]" at bounding box center [383, 403] width 163 height 24
click at [342, 370] on div "[PERSON_NAME] [EMAIL_ADDRESS][DOMAIN_NAME]" at bounding box center [383, 392] width 163 height 73
click at [342, 370] on div "Cibelle Estanislau da Costa Cibelleeatanislaucosta@gmail.com" at bounding box center [383, 392] width 163 height 73
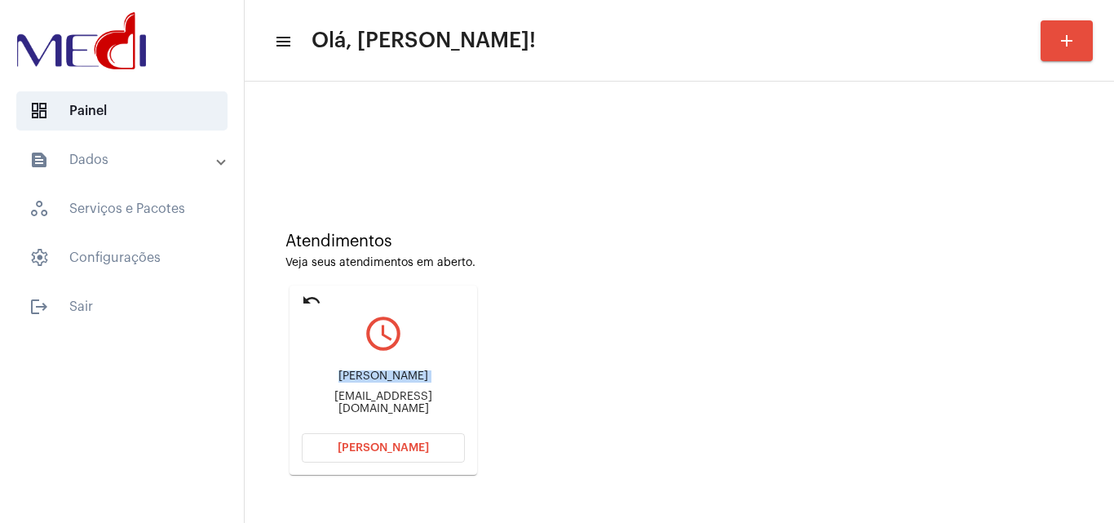
click at [342, 370] on div "Cibelle Estanislau da Costa Cibelleeatanislaucosta@gmail.com" at bounding box center [383, 392] width 163 height 73
copy div "Cibelle Estanislau da Costa"
click at [335, 434] on button "Abrir Chamada" at bounding box center [383, 447] width 163 height 29
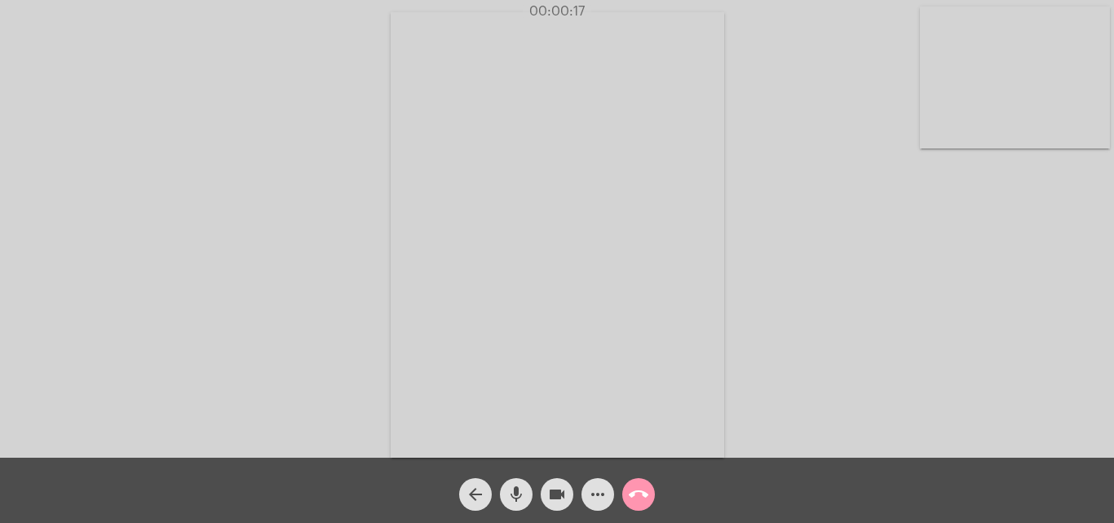
click at [555, 499] on mat-icon "videocam" at bounding box center [557, 494] width 20 height 20
click at [519, 494] on mat-icon "mic" at bounding box center [516, 494] width 20 height 20
click at [519, 494] on mat-icon "mic_off" at bounding box center [516, 494] width 20 height 20
click at [555, 493] on mat-icon "videocam_off" at bounding box center [557, 494] width 20 height 20
click at [643, 499] on mat-icon "call_end" at bounding box center [639, 494] width 20 height 20
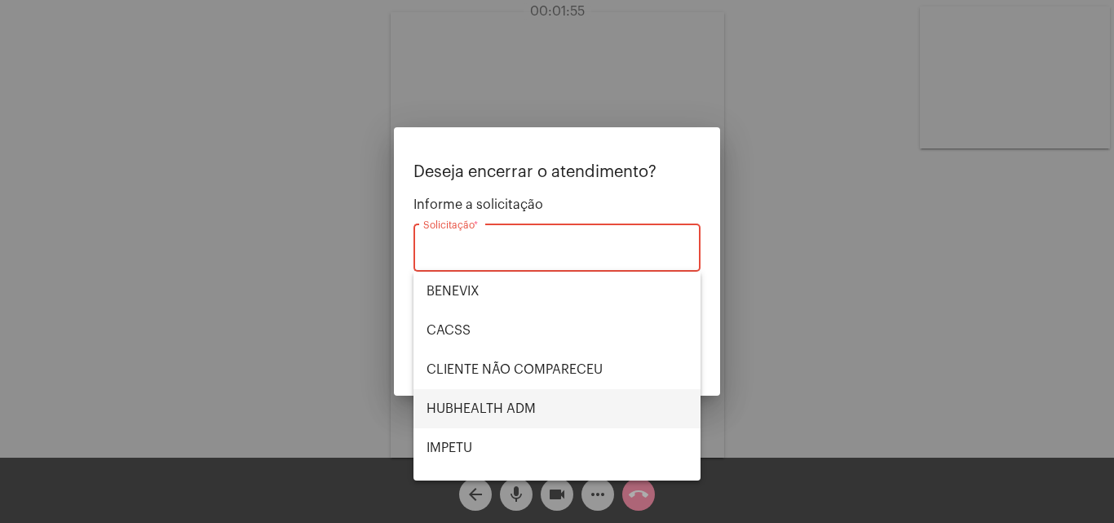
scroll to position [339, 0]
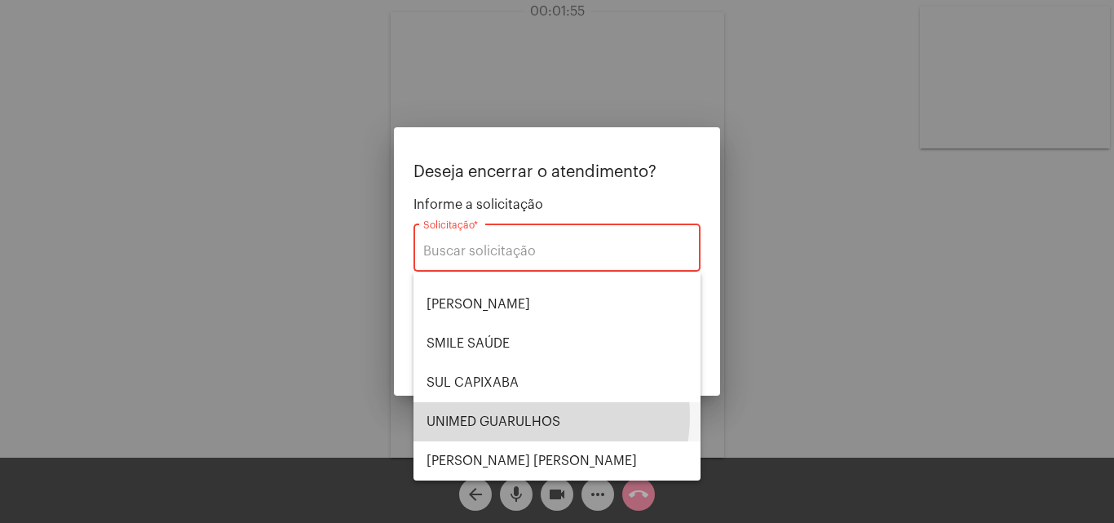
click at [528, 416] on span "UNIMED GUARULHOS" at bounding box center [556, 421] width 261 height 39
type input "UNIMED GUARULHOS"
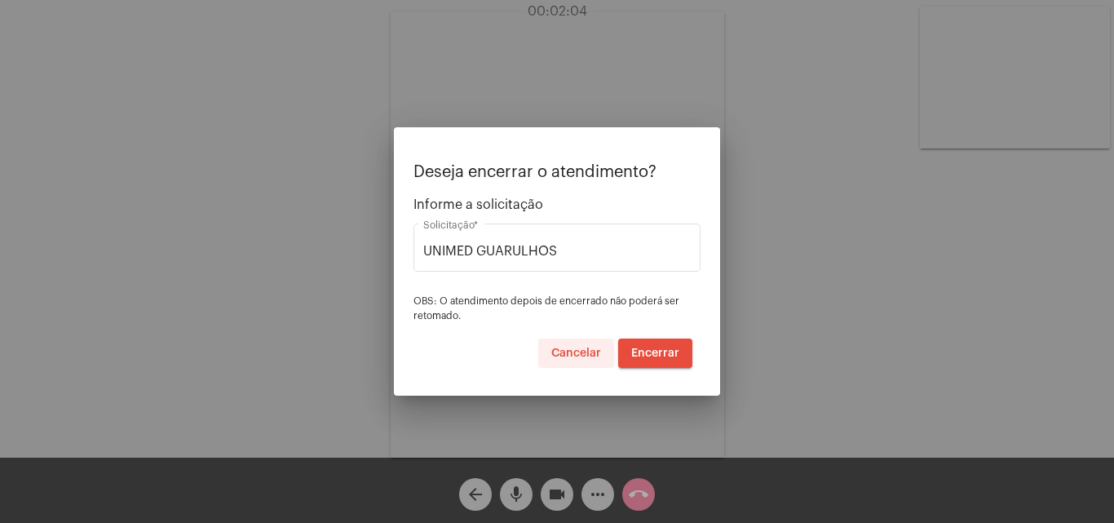
click at [574, 356] on span "Cancelar" at bounding box center [576, 352] width 50 height 11
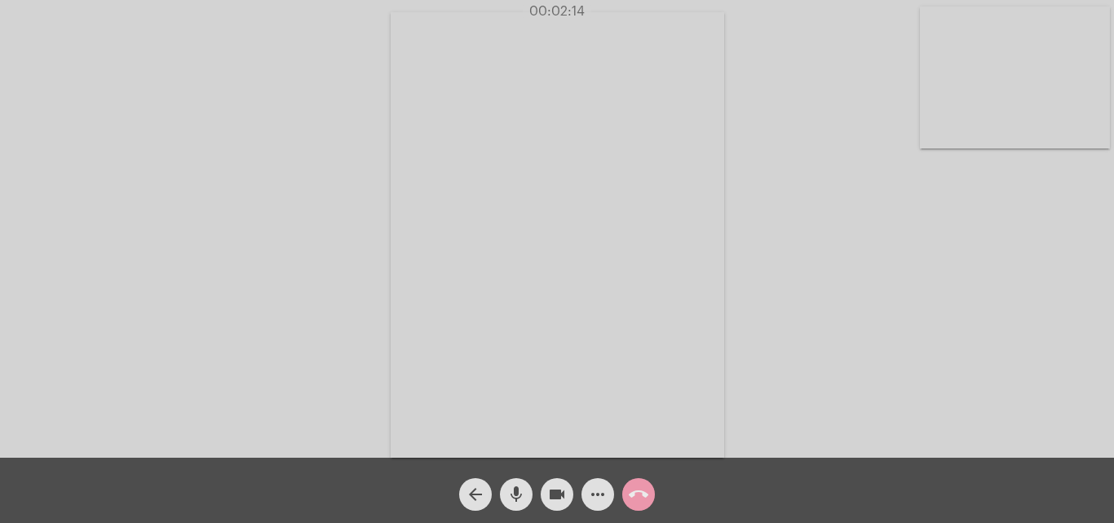
click at [645, 490] on mat-icon "call_end" at bounding box center [639, 494] width 20 height 20
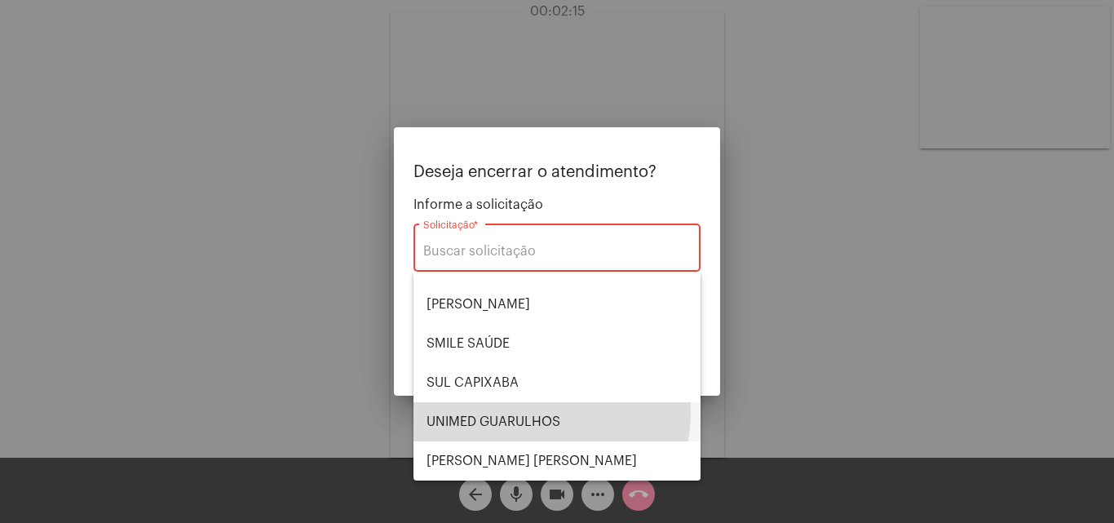
click at [524, 412] on span "UNIMED GUARULHOS" at bounding box center [556, 421] width 261 height 39
type input "UNIMED GUARULHOS"
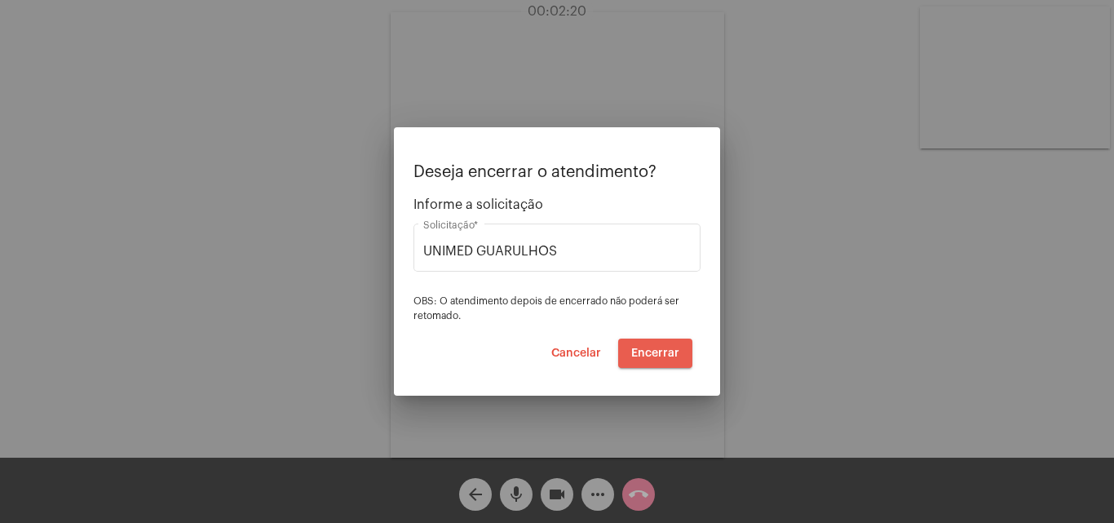
click at [658, 347] on span "Encerrar" at bounding box center [655, 352] width 48 height 11
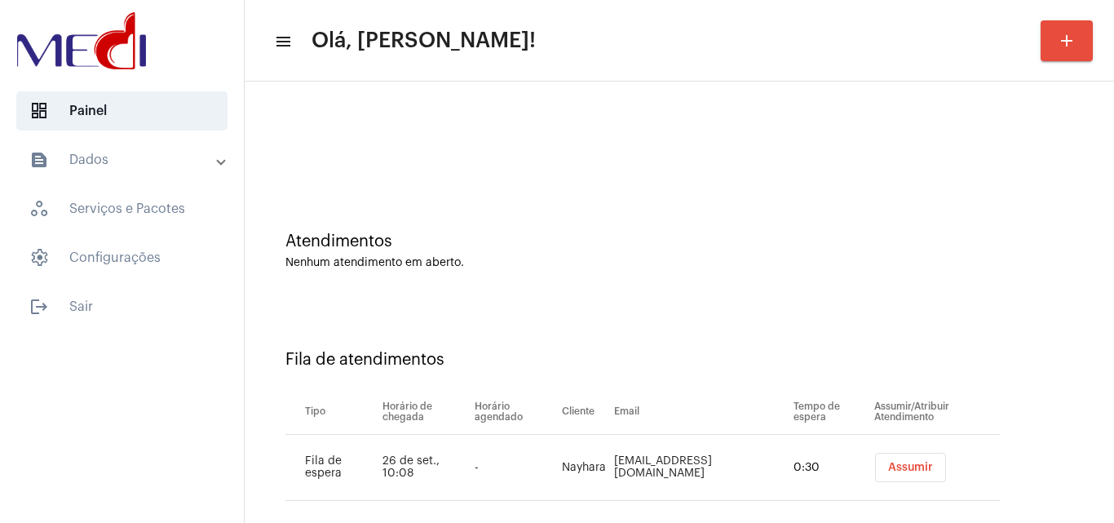
click at [894, 462] on span "Assumir" at bounding box center [910, 467] width 45 height 11
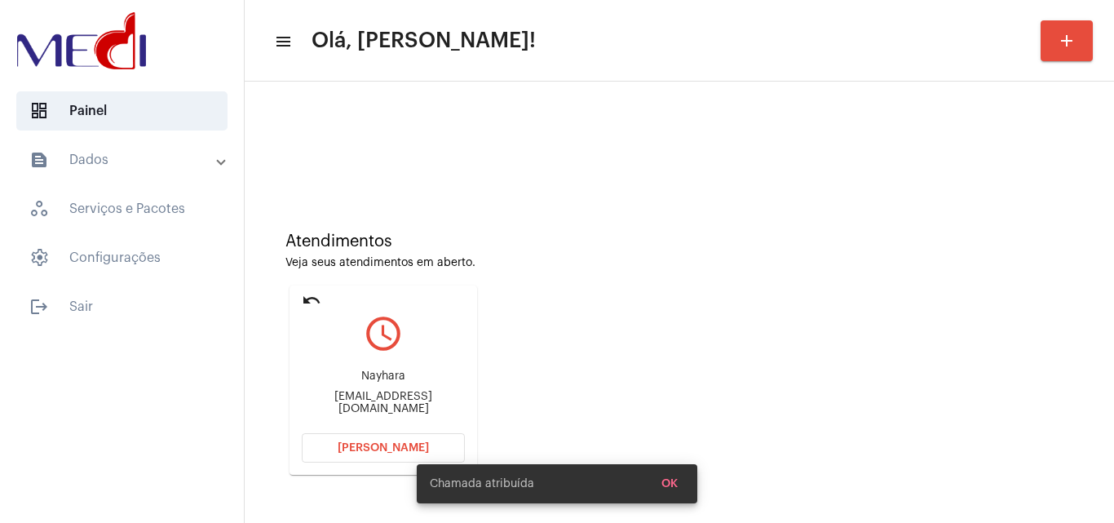
click at [420, 400] on div "Nricelly@gmail.com" at bounding box center [383, 403] width 163 height 24
copy mat-card-content "Nricelly@gmail.com Abrir Chamada"
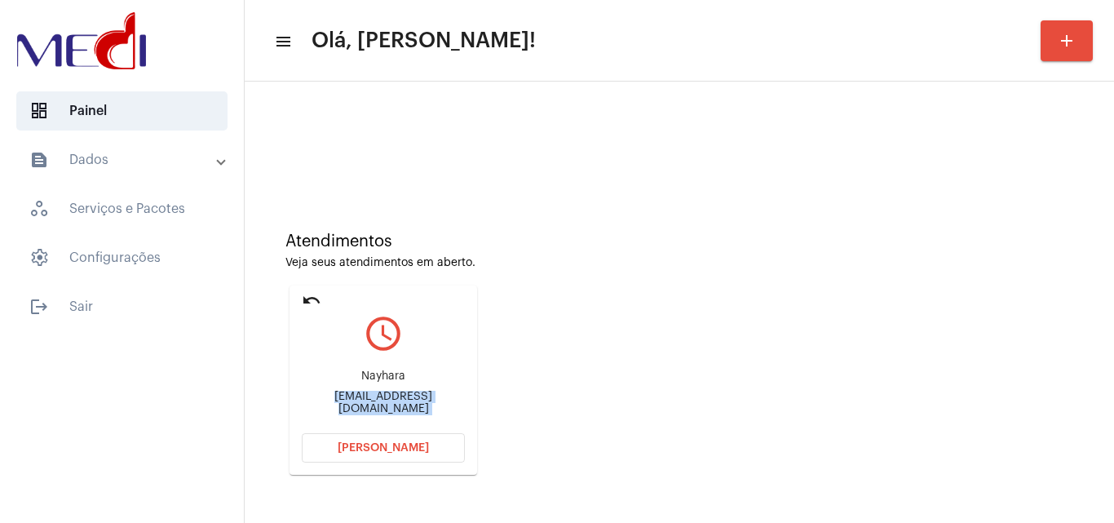
click at [438, 462] on button "[PERSON_NAME]" at bounding box center [383, 447] width 163 height 29
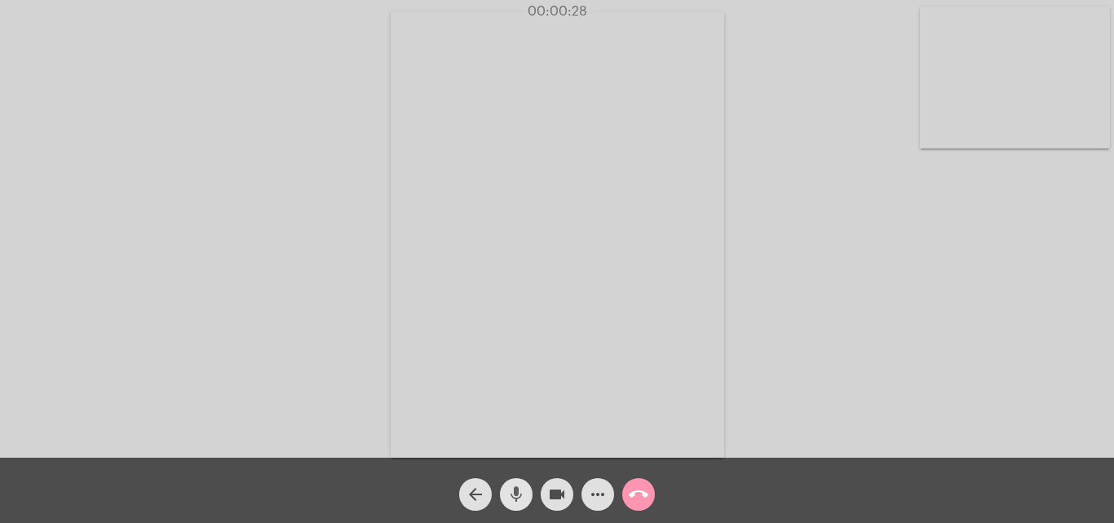
click at [524, 501] on mat-icon "mic" at bounding box center [516, 494] width 20 height 20
click at [510, 496] on mat-icon "mic_off" at bounding box center [516, 494] width 20 height 20
click at [642, 493] on mat-icon "call_end" at bounding box center [639, 494] width 20 height 20
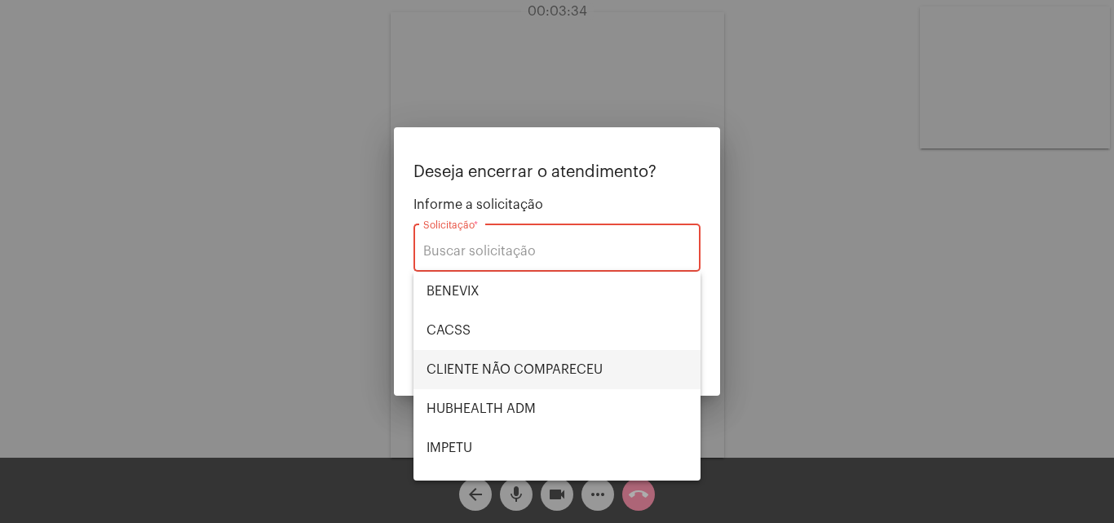
click at [541, 375] on span "CLIENTE NÃO COMPARECEU" at bounding box center [556, 369] width 261 height 39
type input "CLIENTE NÃO COMPARECEU"
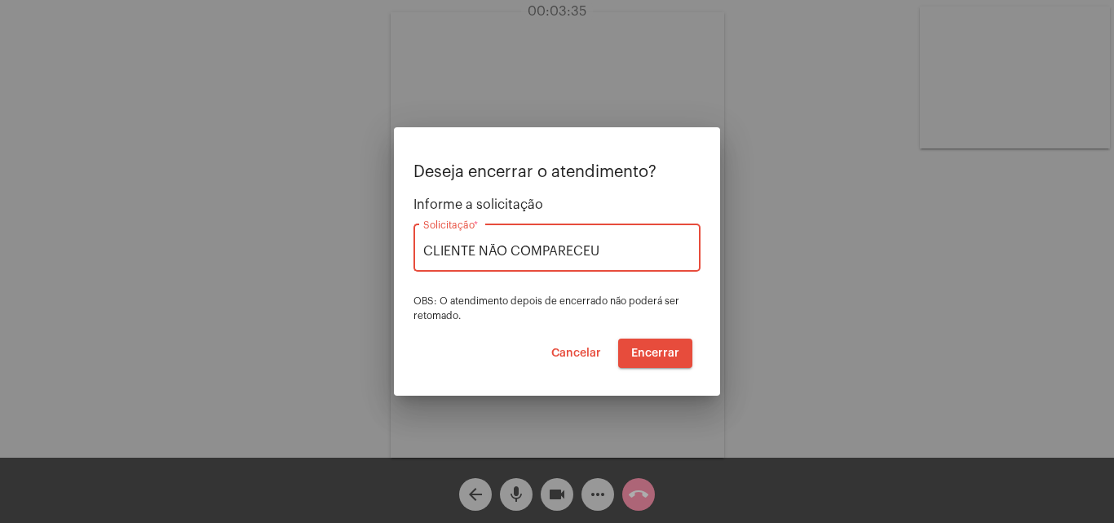
drag, startPoint x: 466, startPoint y: 254, endPoint x: 425, endPoint y: 252, distance: 41.6
click at [425, 252] on input "CLIENTE NÃO COMPARECEU" at bounding box center [556, 251] width 267 height 15
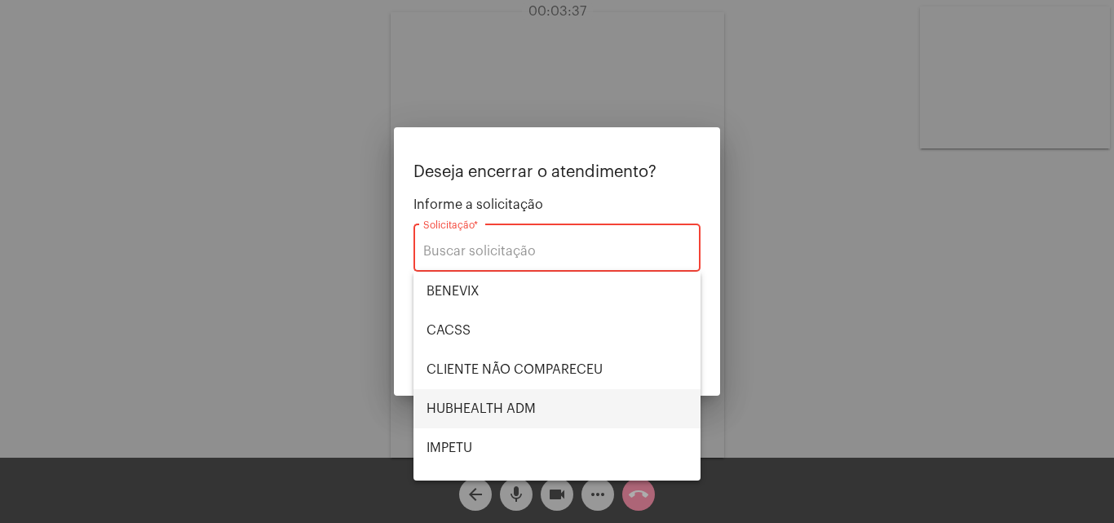
click at [494, 408] on span "HUBHEALTH ADM" at bounding box center [556, 408] width 261 height 39
type input "HUBHEALTH ADM"
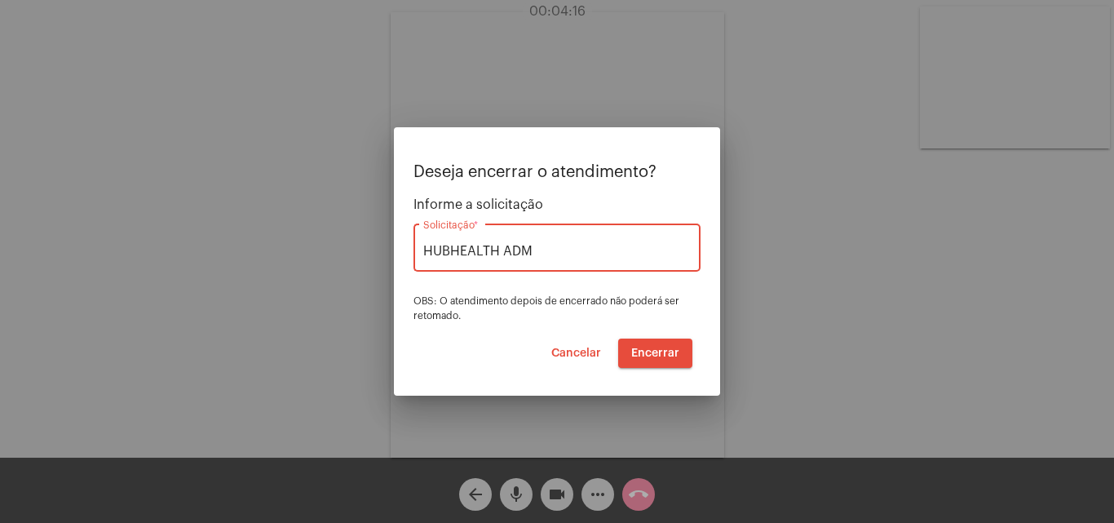
click at [668, 351] on span "Encerrar" at bounding box center [655, 352] width 48 height 11
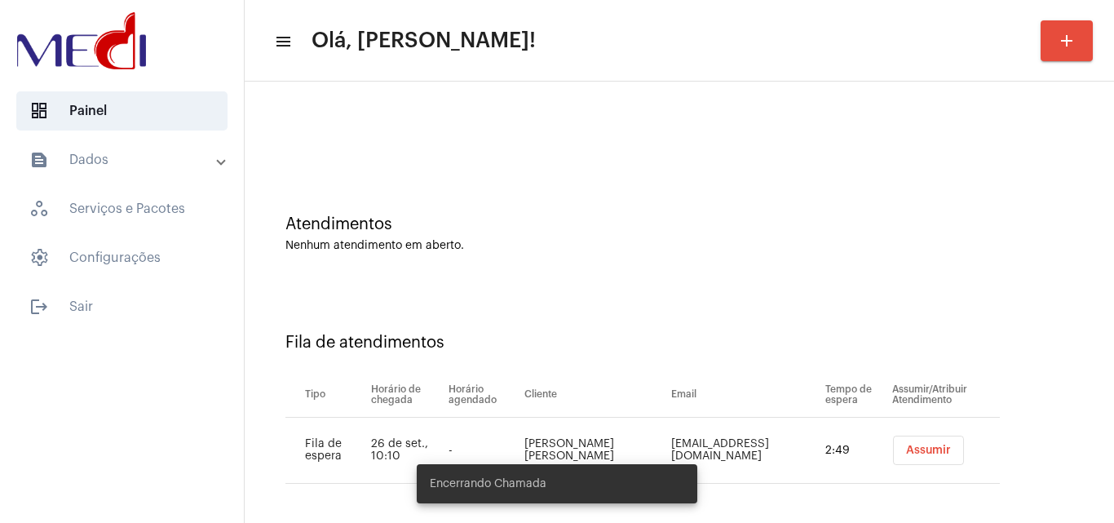
scroll to position [22, 0]
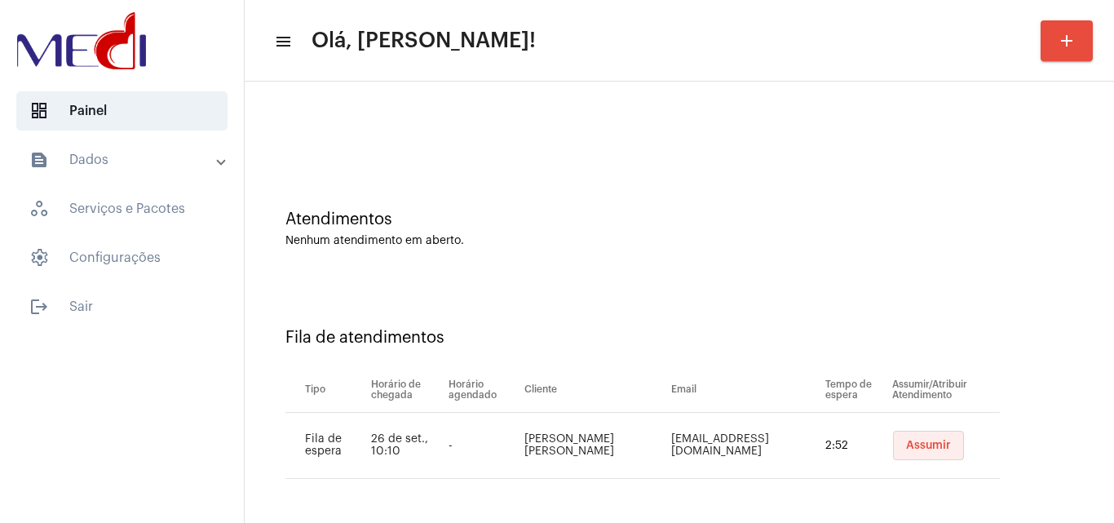
click at [926, 453] on button "Assumir" at bounding box center [928, 445] width 71 height 29
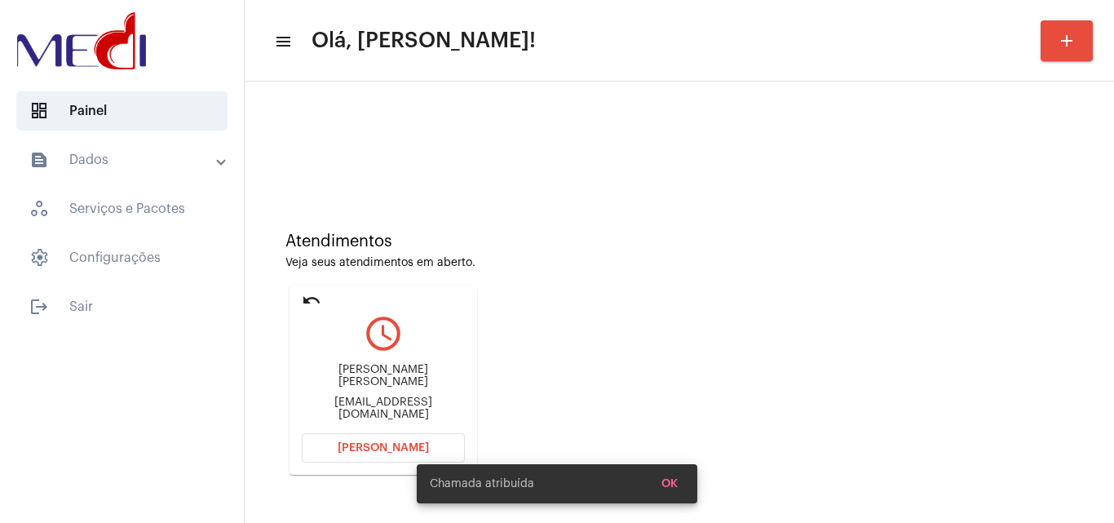
click at [361, 393] on div "Simone Domingues Augusto simonedomingues07@hotmail.com" at bounding box center [383, 392] width 163 height 73
copy mat-card-content "simonedomingues07@hotmail.com Abrir Chamada"
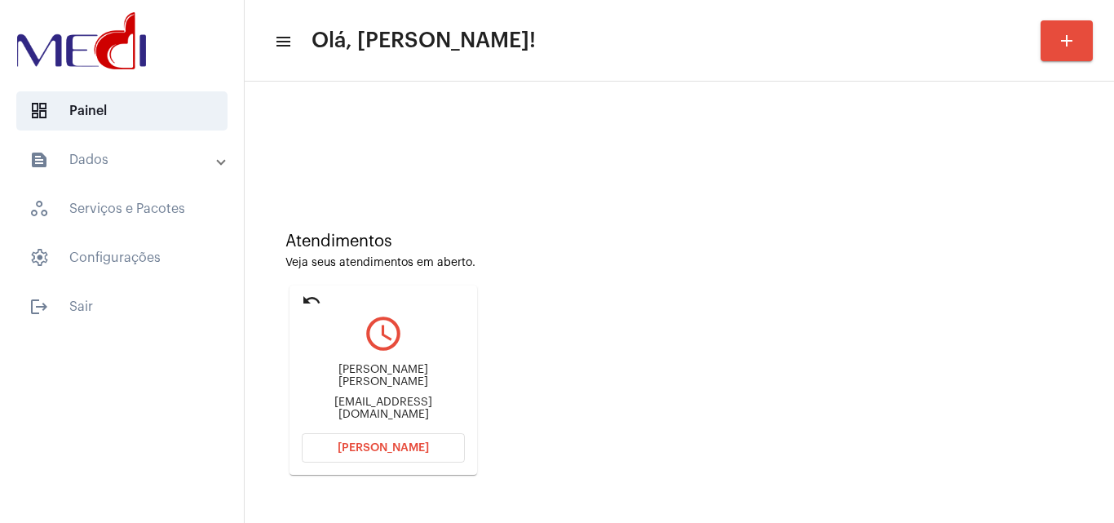
click at [361, 449] on span "[PERSON_NAME]" at bounding box center [383, 447] width 91 height 11
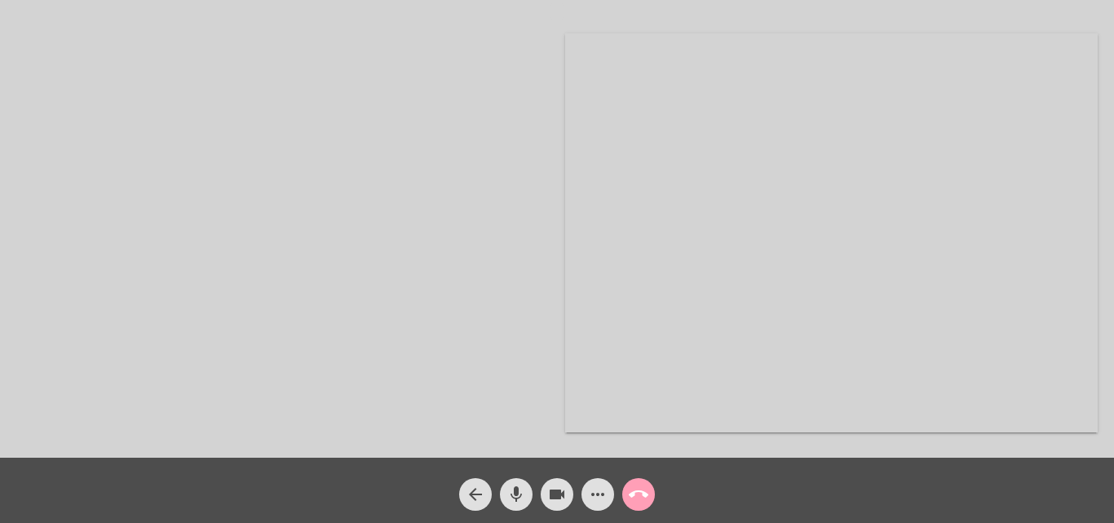
click at [649, 495] on button "call_end" at bounding box center [638, 494] width 33 height 33
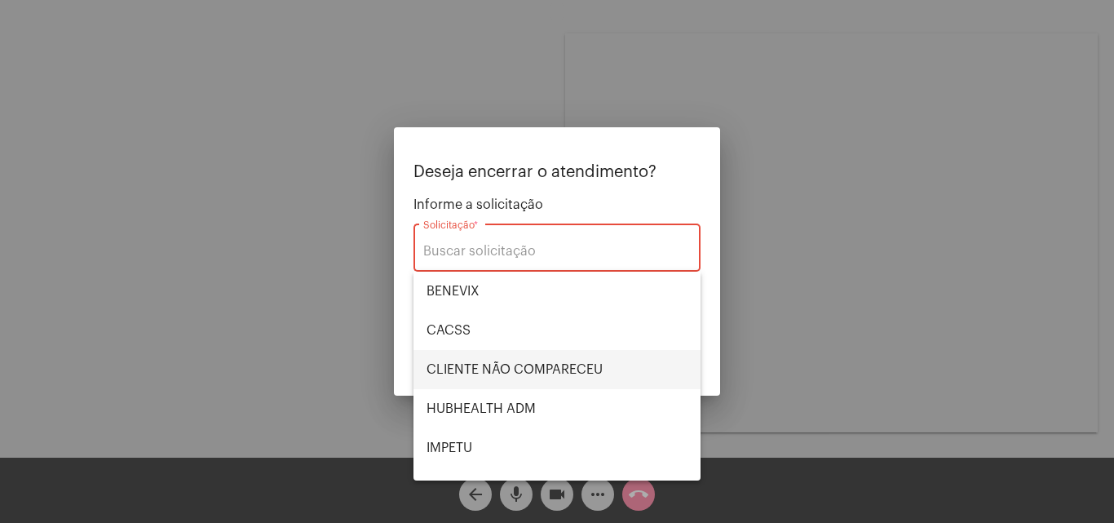
click at [588, 378] on span "CLIENTE NÃO COMPARECEU" at bounding box center [556, 369] width 261 height 39
type input "CLIENTE NÃO COMPARECEU"
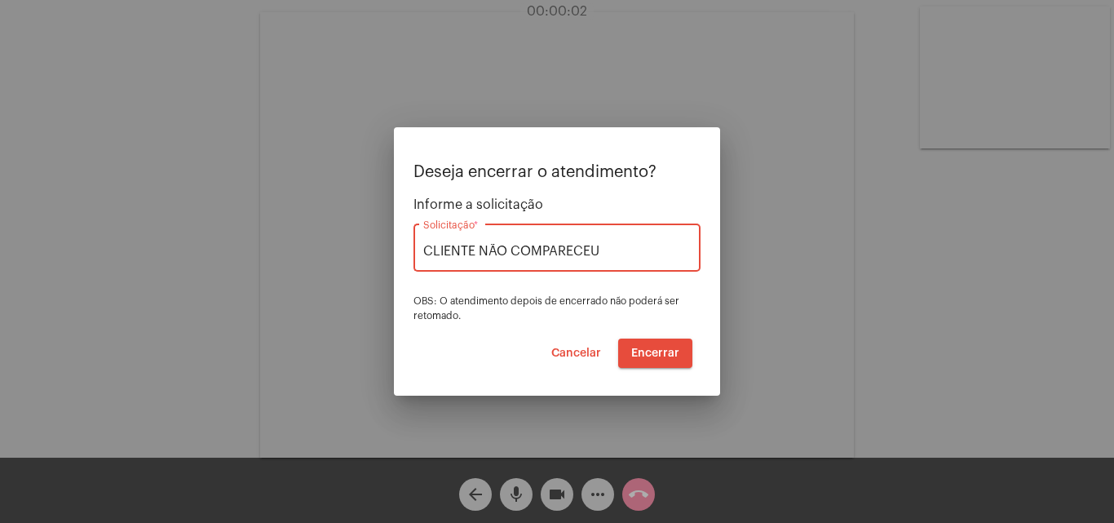
drag, startPoint x: 623, startPoint y: 250, endPoint x: 184, endPoint y: 223, distance: 439.5
click at [184, 223] on div "Deseja encerrar o atendimento? Informe a solicitação CLIENTE NÃO COMPARECEU Sol…" at bounding box center [557, 261] width 1114 height 523
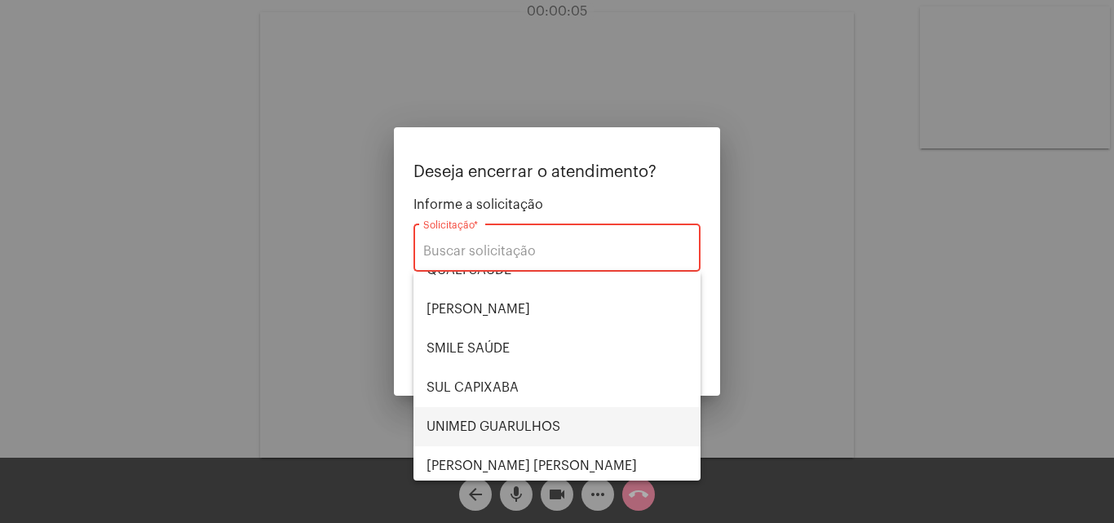
scroll to position [339, 0]
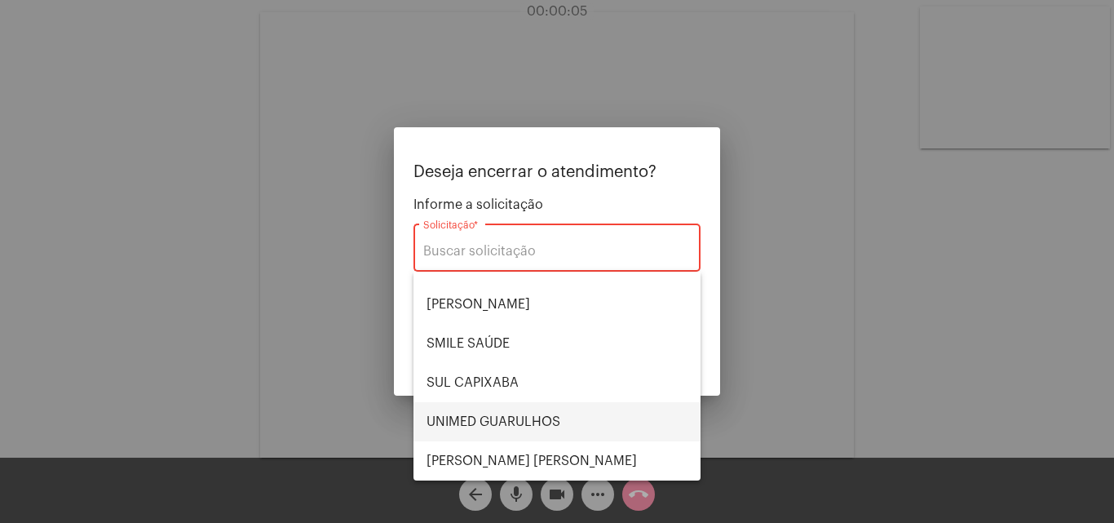
click at [539, 409] on span "UNIMED GUARULHOS" at bounding box center [556, 421] width 261 height 39
type input "UNIMED GUARULHOS"
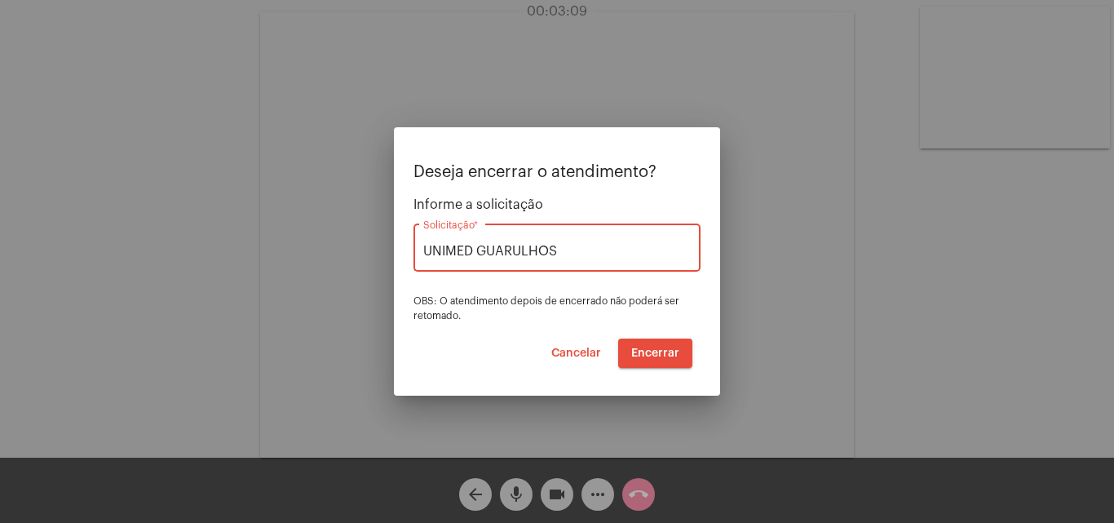
click at [655, 352] on span "Encerrar" at bounding box center [655, 352] width 48 height 11
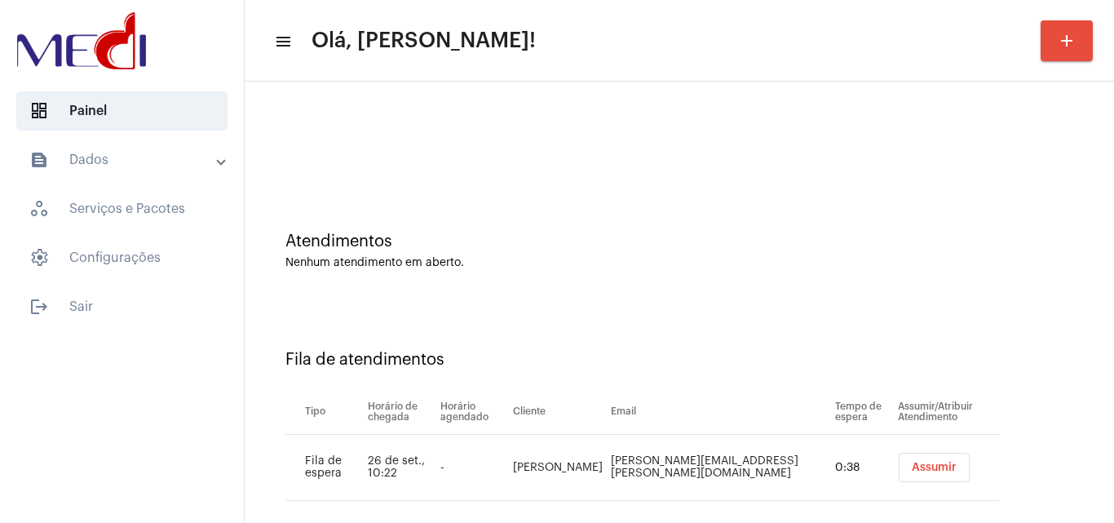
click at [924, 475] on button "Assumir" at bounding box center [934, 467] width 71 height 29
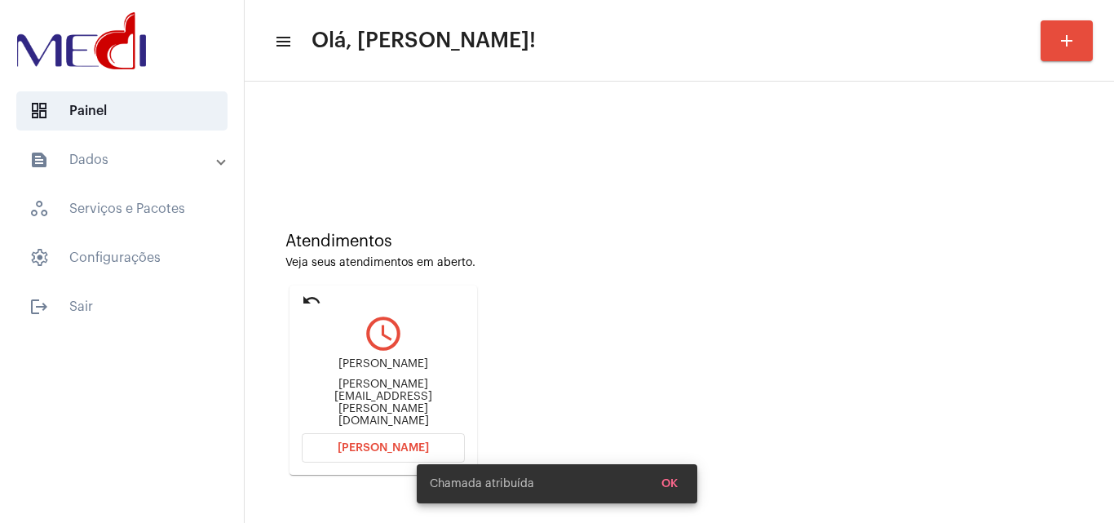
click at [394, 405] on div "Jayne.almeida@icloud.com" at bounding box center [383, 402] width 163 height 49
copy mat-card-content "Jayne.almeida@icloud.com Abrir Chamada"
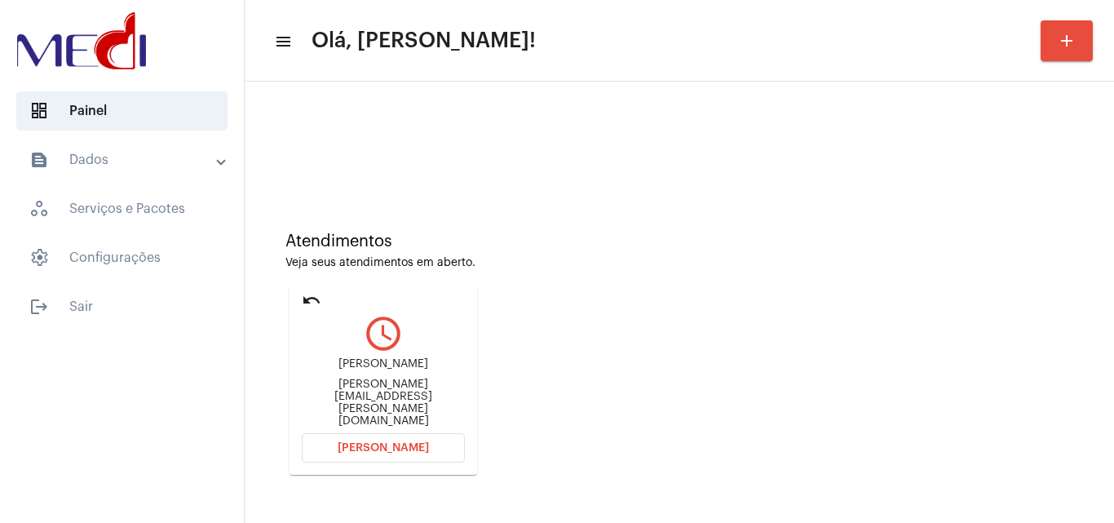
click at [396, 451] on span "[PERSON_NAME]" at bounding box center [383, 447] width 91 height 11
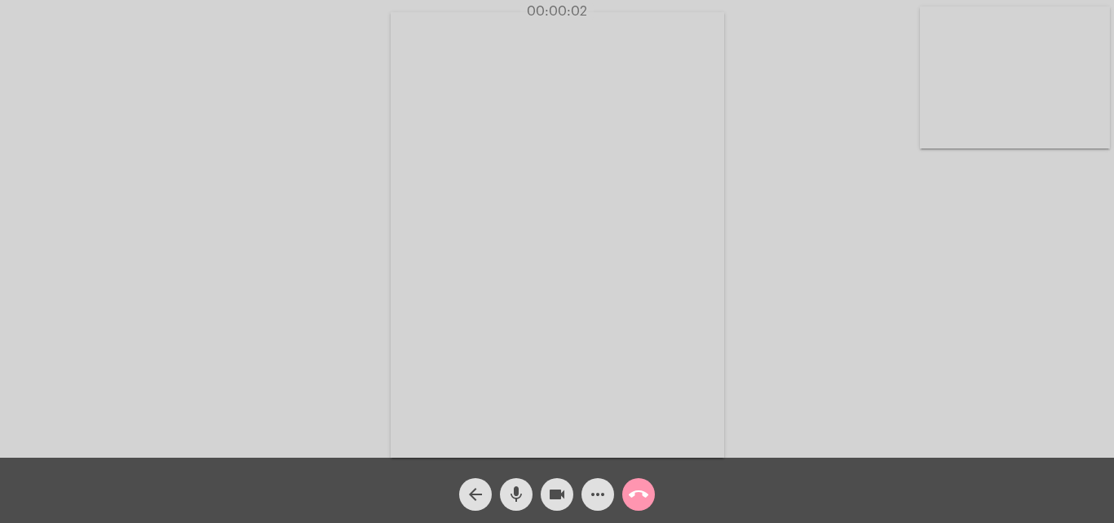
click at [631, 495] on mat-icon "call_end" at bounding box center [639, 494] width 20 height 20
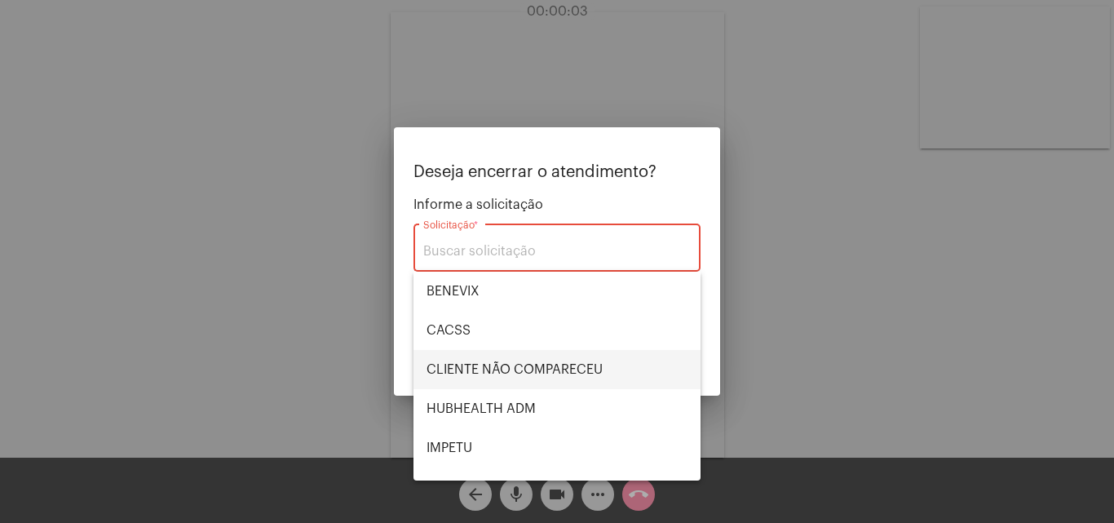
scroll to position [339, 0]
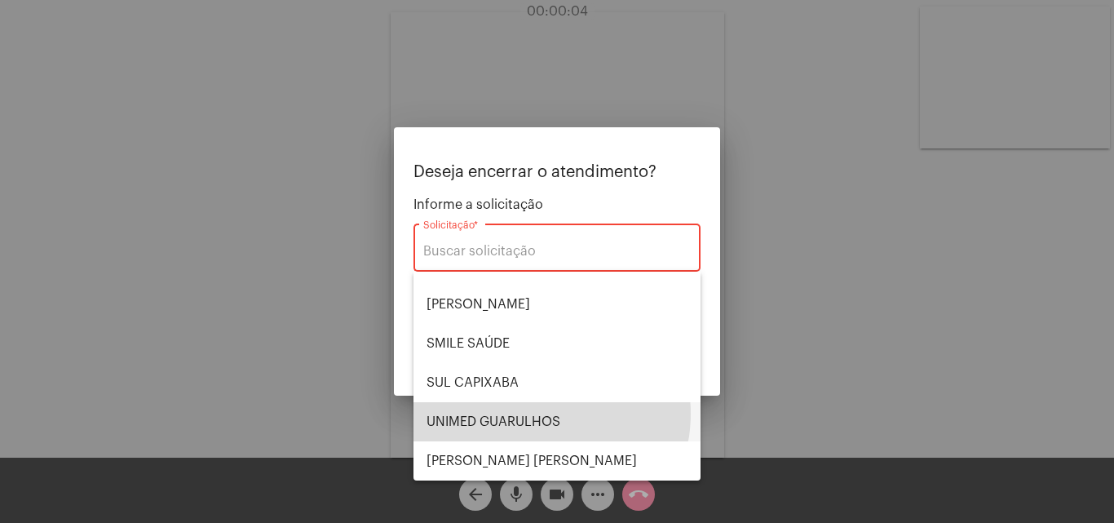
click at [537, 413] on span "UNIMED GUARULHOS" at bounding box center [556, 421] width 261 height 39
type input "UNIMED GUARULHOS"
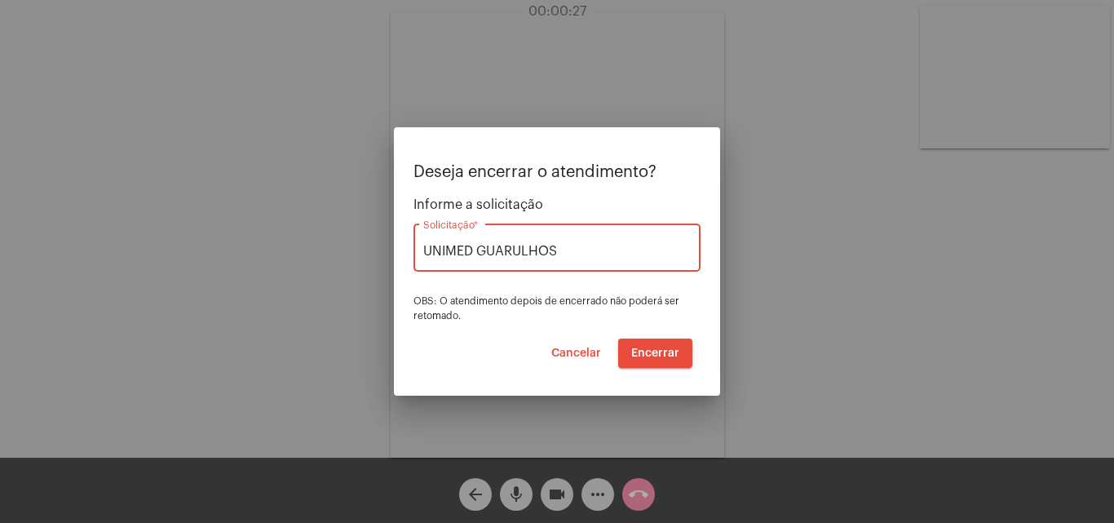
click at [580, 353] on span "Cancelar" at bounding box center [576, 352] width 50 height 11
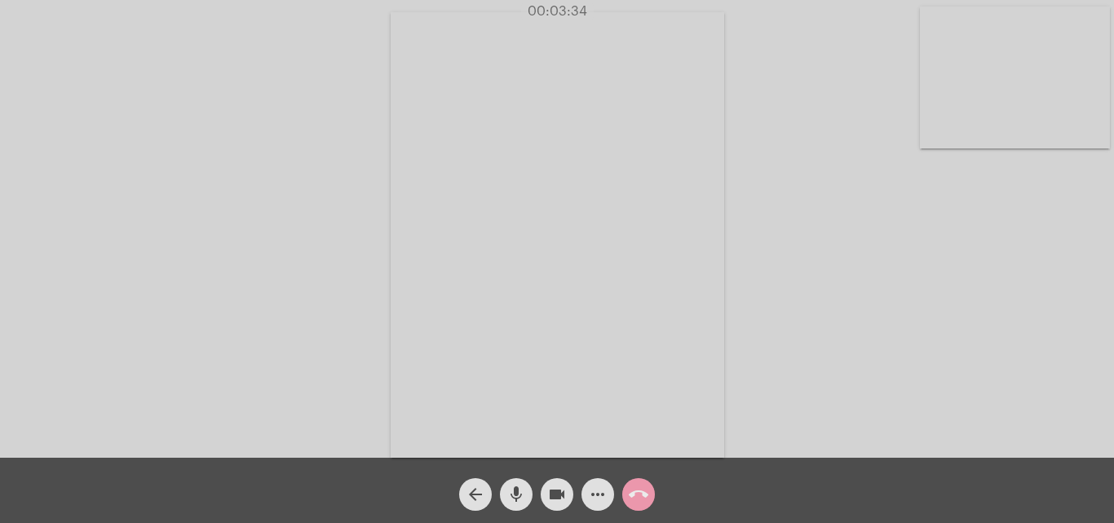
click at [643, 488] on mat-icon "call_end" at bounding box center [639, 494] width 20 height 20
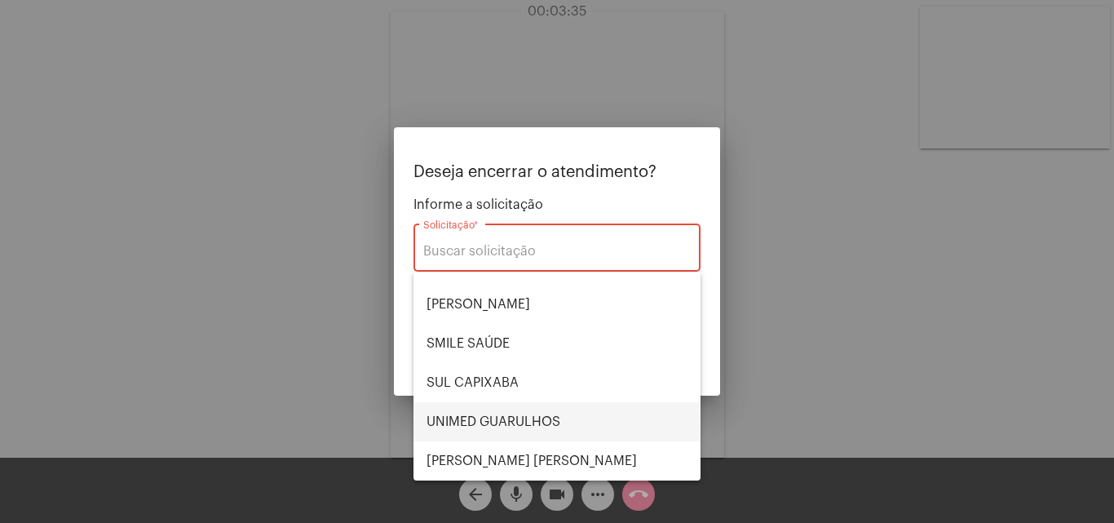
click at [544, 421] on span "UNIMED GUARULHOS" at bounding box center [556, 421] width 261 height 39
type input "UNIMED GUARULHOS"
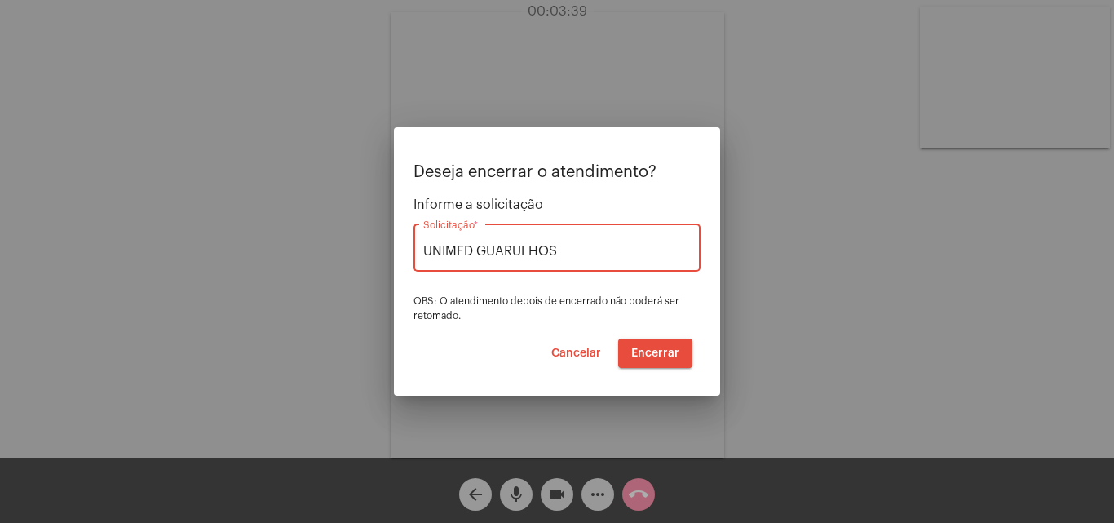
click at [666, 356] on span "Encerrar" at bounding box center [655, 352] width 48 height 11
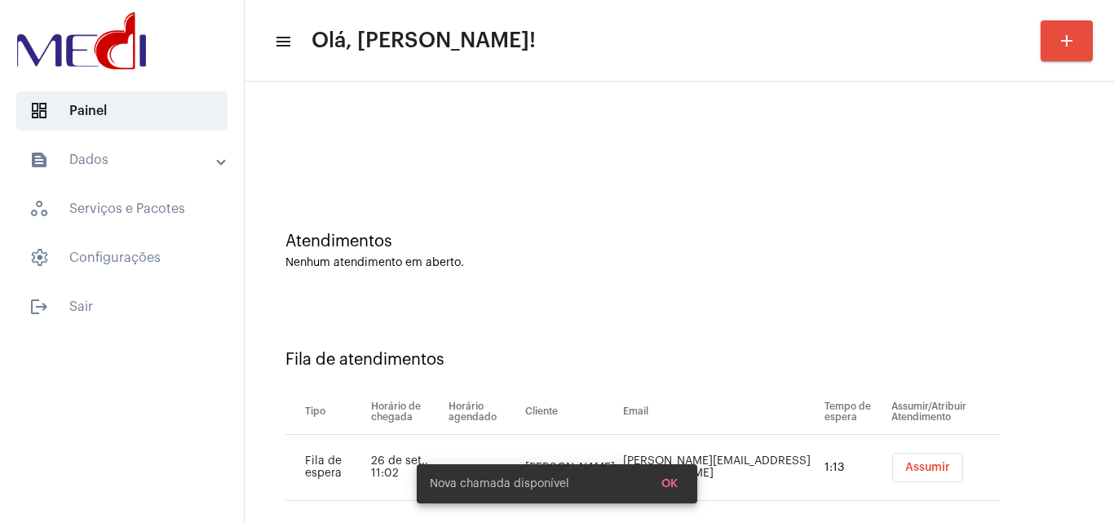
click at [906, 475] on button "Assumir" at bounding box center [927, 467] width 71 height 29
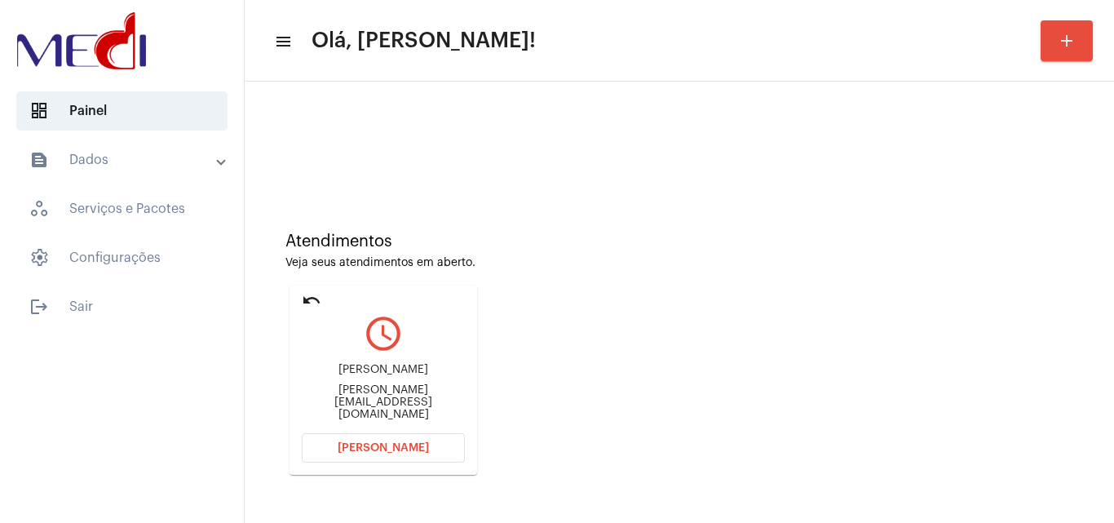
click at [398, 412] on div "[PERSON_NAME][EMAIL_ADDRESS][DOMAIN_NAME]" at bounding box center [383, 402] width 163 height 37
copy mat-card-content "[PERSON_NAME][EMAIL_ADDRESS][DOMAIN_NAME] [PERSON_NAME]"
click at [401, 447] on span "[PERSON_NAME]" at bounding box center [383, 447] width 91 height 11
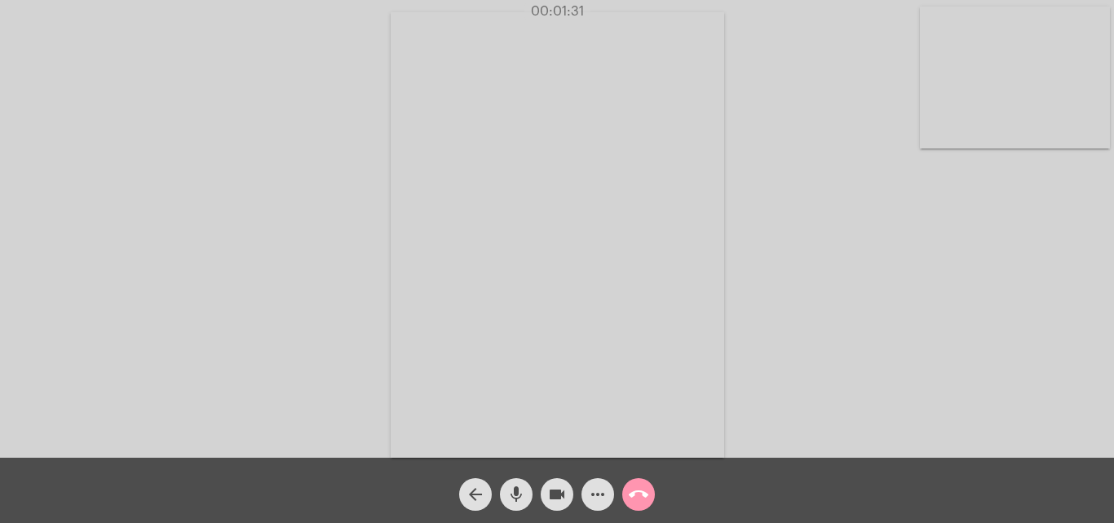
click at [635, 495] on mat-icon "call_end" at bounding box center [639, 494] width 20 height 20
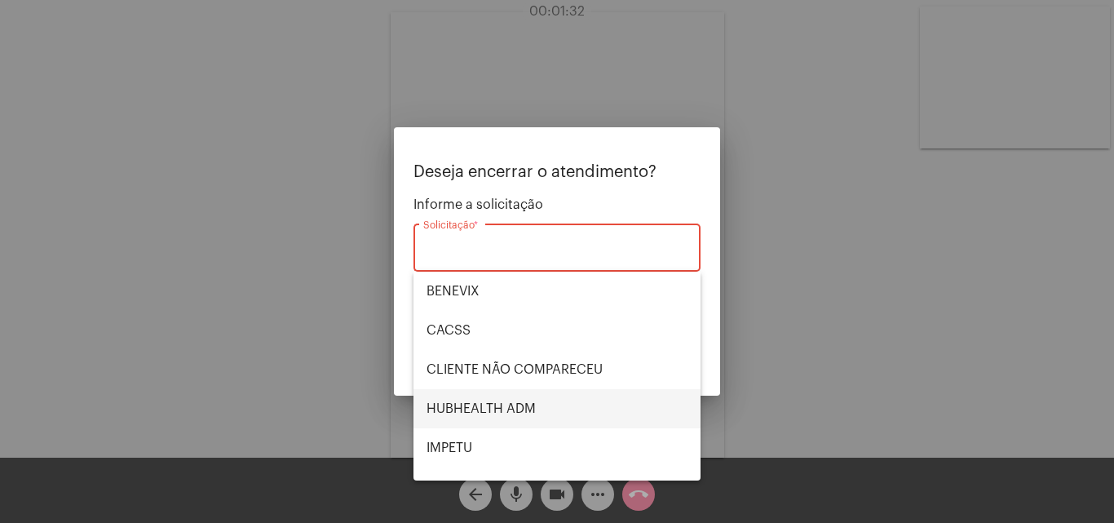
scroll to position [339, 0]
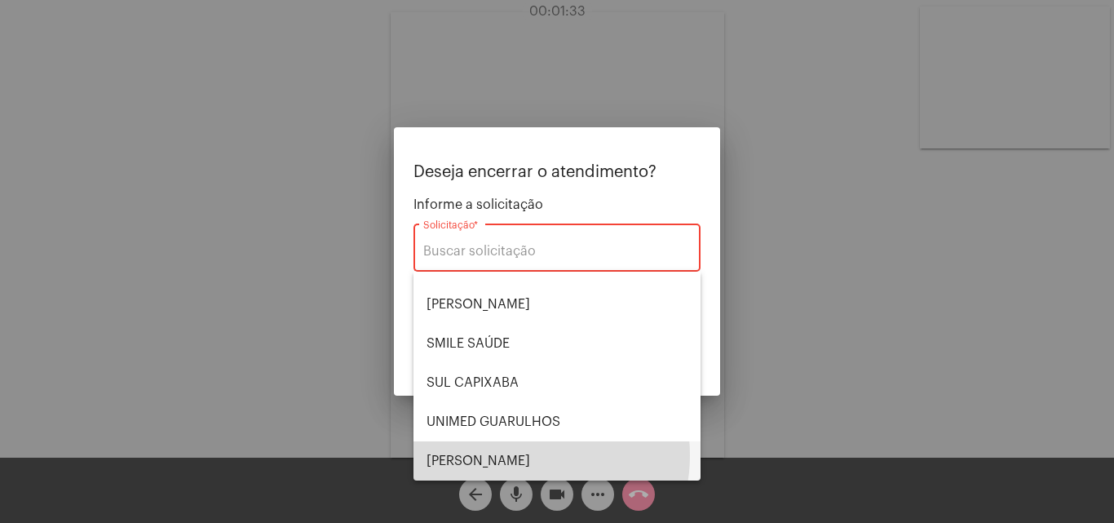
click at [517, 455] on span "[PERSON_NAME]" at bounding box center [556, 460] width 261 height 39
type input "[PERSON_NAME]"
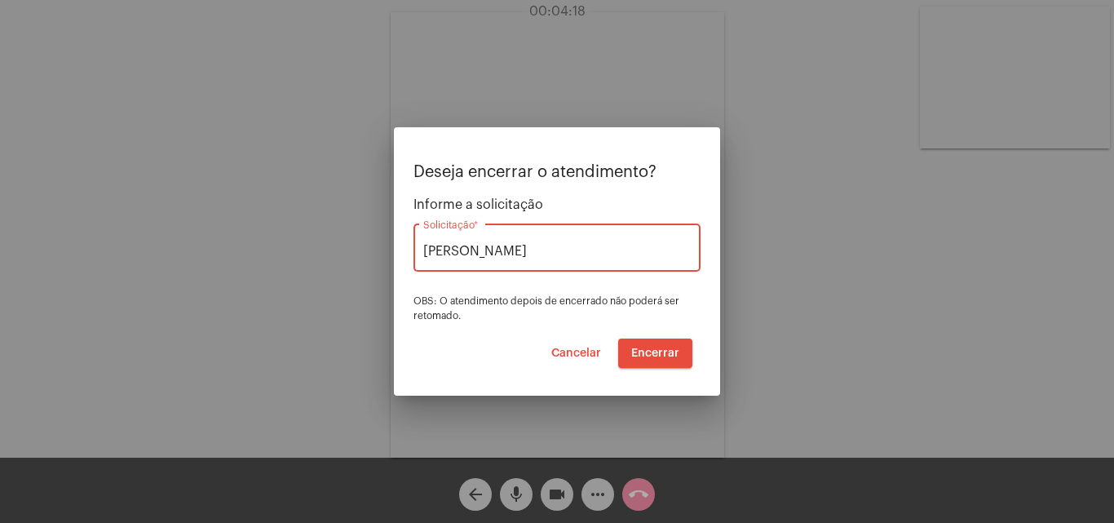
click at [665, 354] on span "Encerrar" at bounding box center [655, 352] width 48 height 11
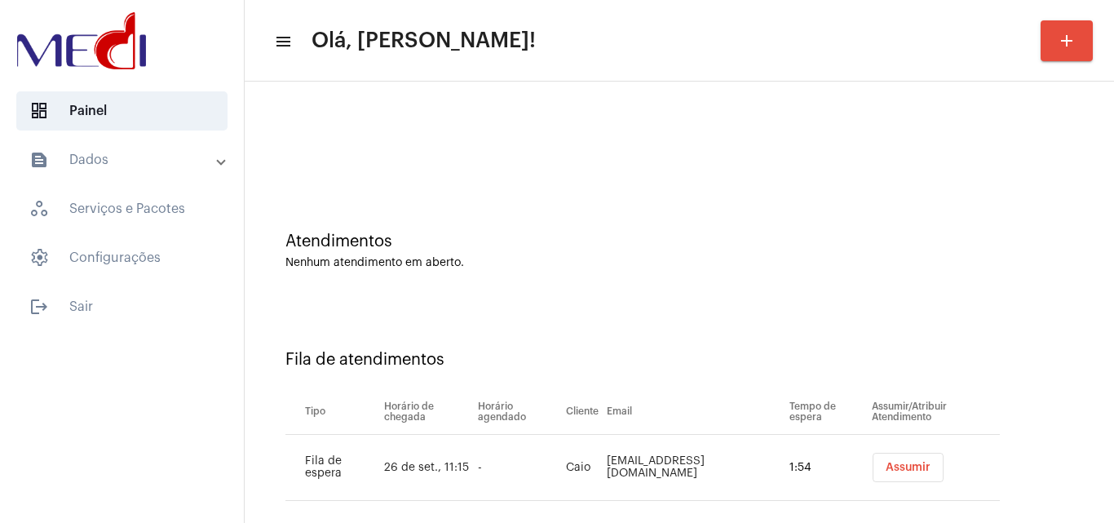
click at [933, 315] on div "Fila de atendimentos Tipo Horário de chegada Horário agendado Cliente Email Tem…" at bounding box center [679, 419] width 853 height 235
click at [886, 475] on button "Assumir" at bounding box center [908, 467] width 71 height 29
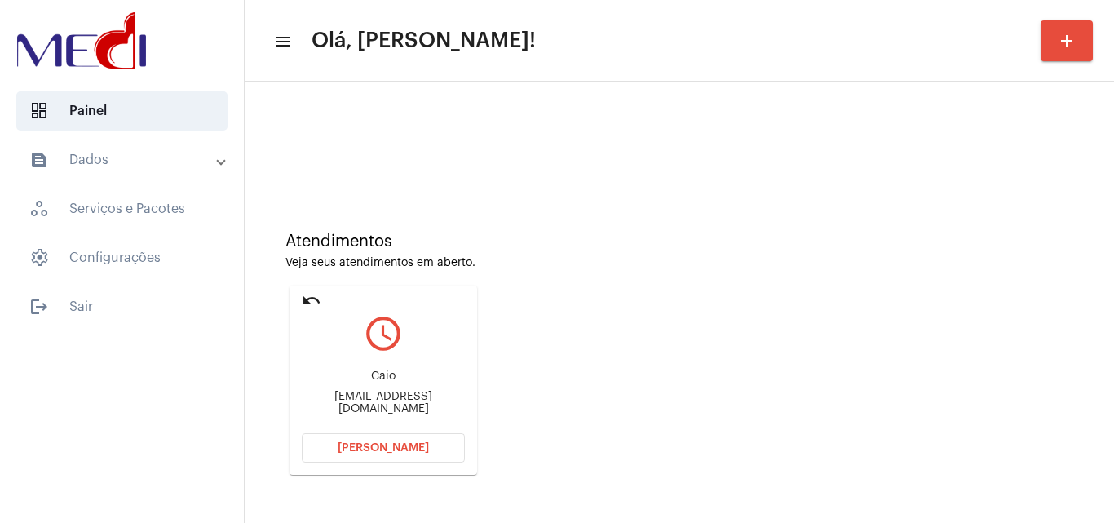
click at [1022, 297] on div "Atendimentos Veja seus atendimentos em aberto. undo query_builder [PERSON_NAME]…" at bounding box center [679, 347] width 853 height 328
click at [415, 404] on div "[EMAIL_ADDRESS][DOMAIN_NAME]" at bounding box center [383, 403] width 163 height 24
copy mat-card-content "[EMAIL_ADDRESS][DOMAIN_NAME] [PERSON_NAME]"
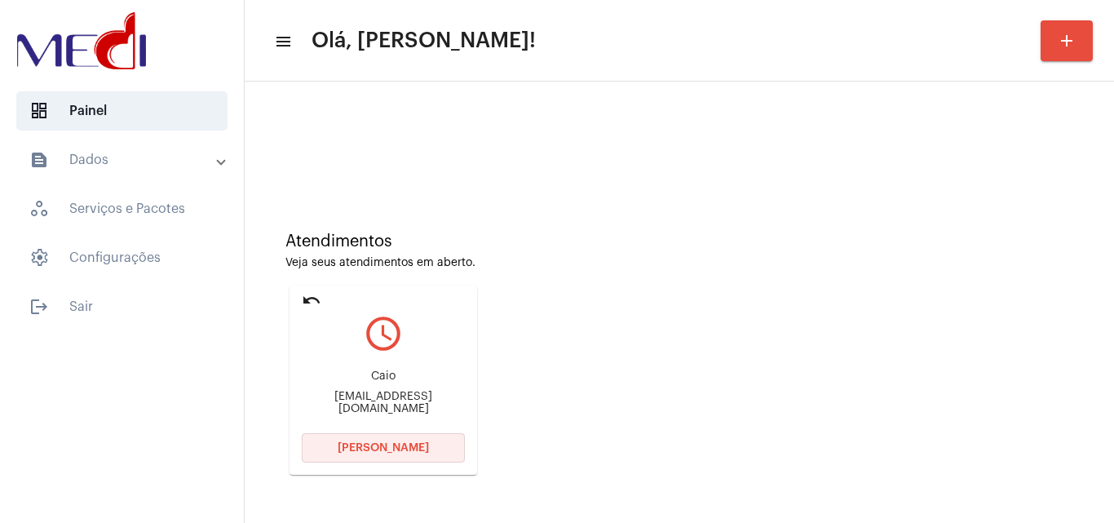
click at [396, 451] on span "[PERSON_NAME]" at bounding box center [383, 447] width 91 height 11
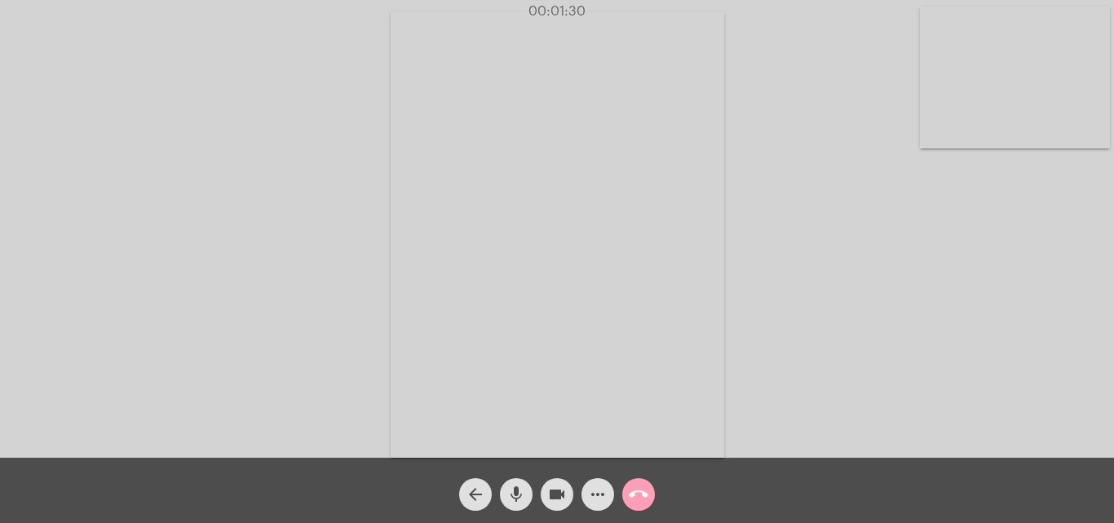
click at [647, 494] on mat-icon "call_end" at bounding box center [639, 494] width 20 height 20
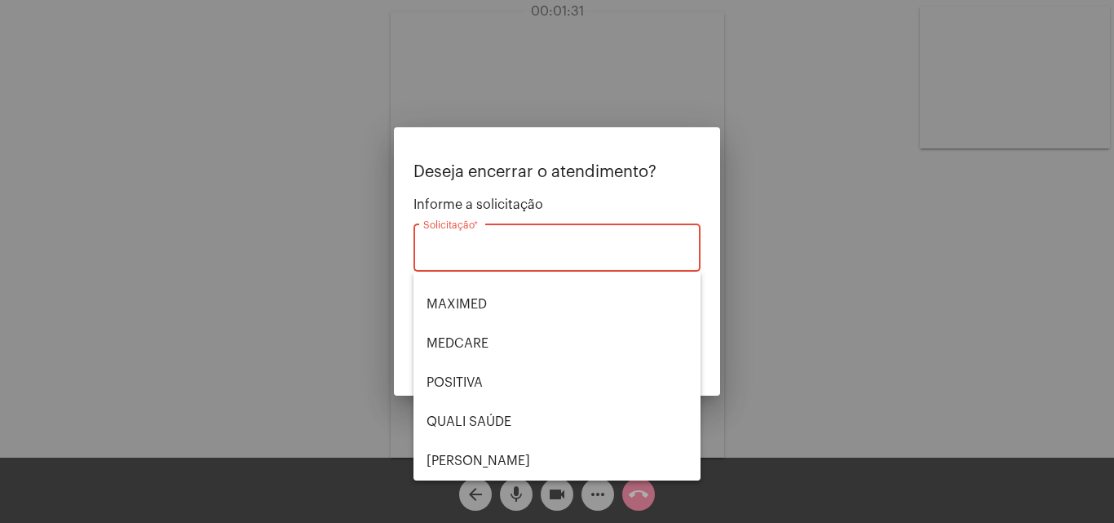
scroll to position [339, 0]
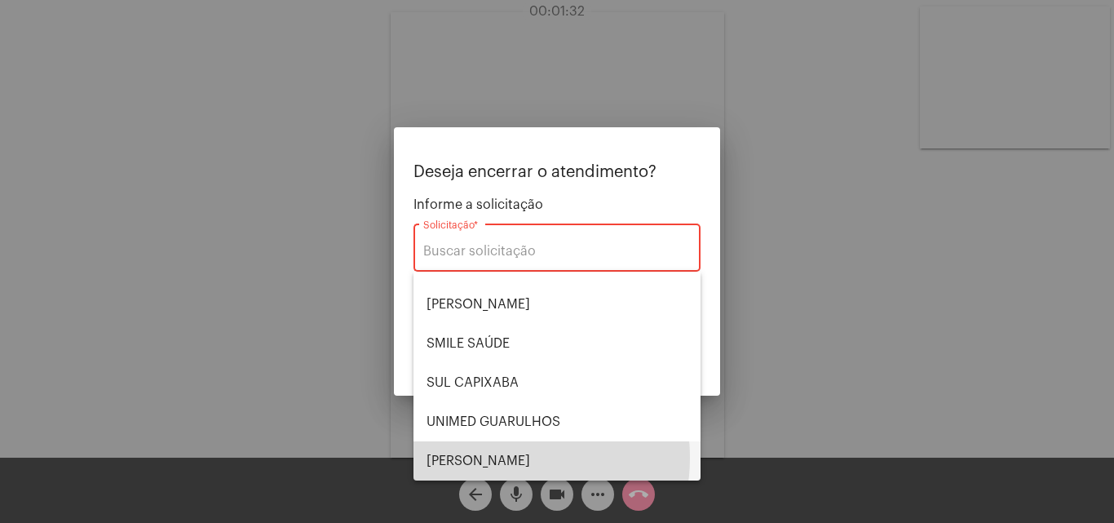
click at [499, 457] on span "[PERSON_NAME]" at bounding box center [556, 460] width 261 height 39
type input "[PERSON_NAME]"
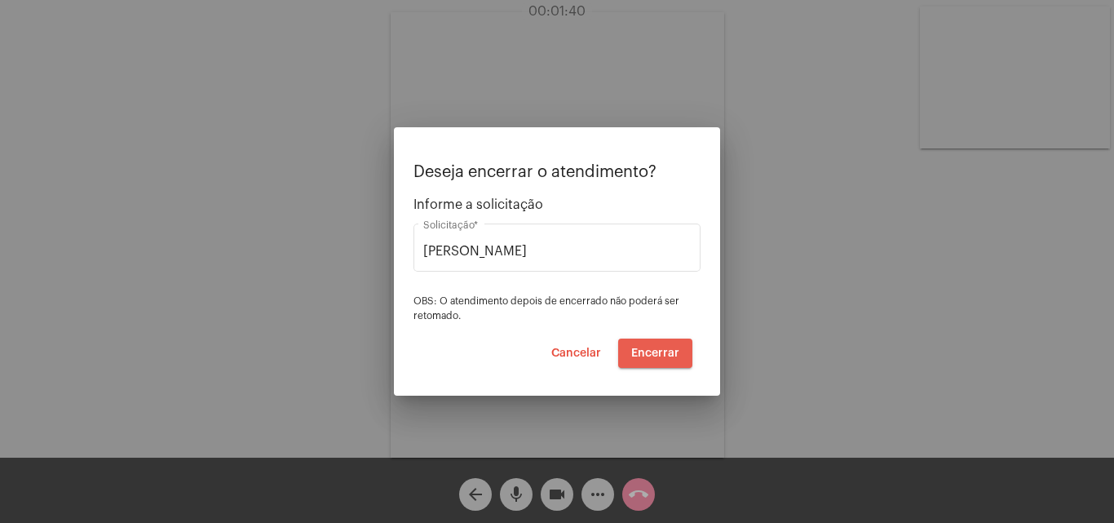
click at [666, 351] on span "Encerrar" at bounding box center [655, 352] width 48 height 11
